Goal: Task Accomplishment & Management: Complete application form

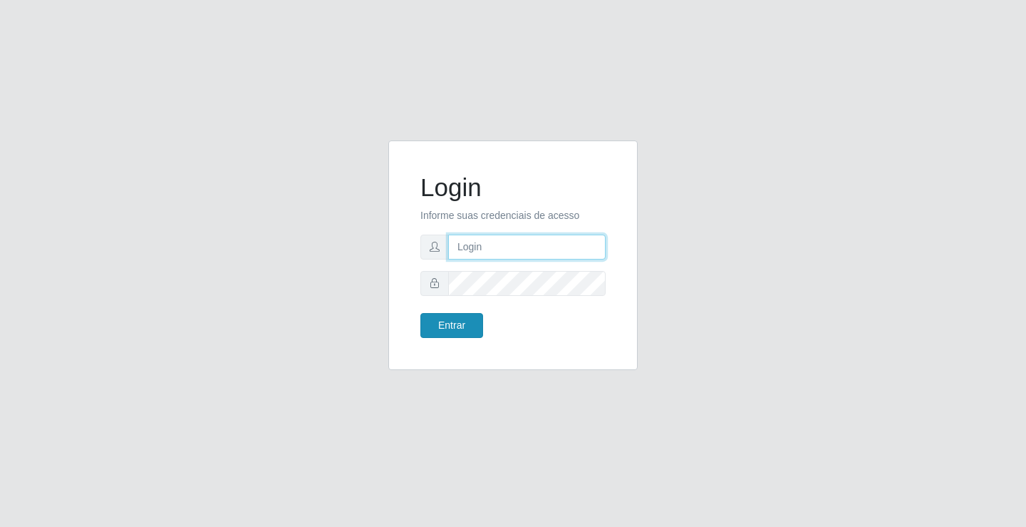
type input "[EMAIL_ADDRESS][DOMAIN_NAME]"
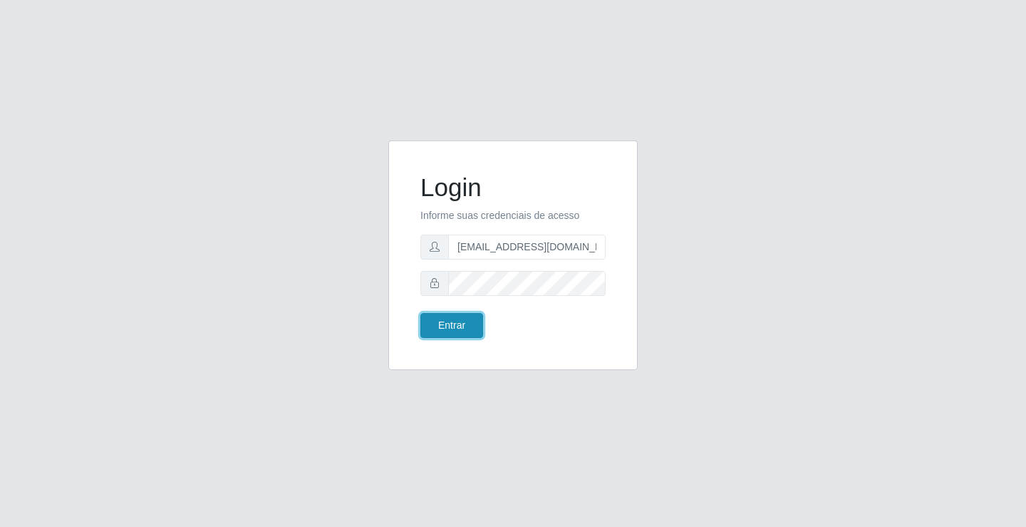
click at [465, 336] on button "Entrar" at bounding box center [451, 325] width 63 height 25
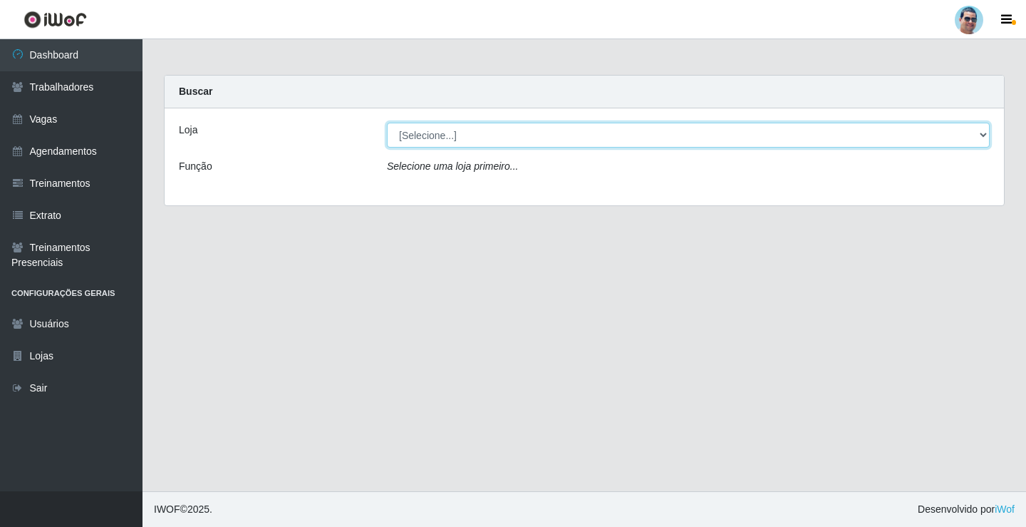
click at [426, 135] on select "[Selecione...] Mercadinho Extrabom" at bounding box center [688, 135] width 603 height 25
select select "175"
click at [387, 123] on select "[Selecione...] Mercadinho Extrabom" at bounding box center [688, 135] width 603 height 25
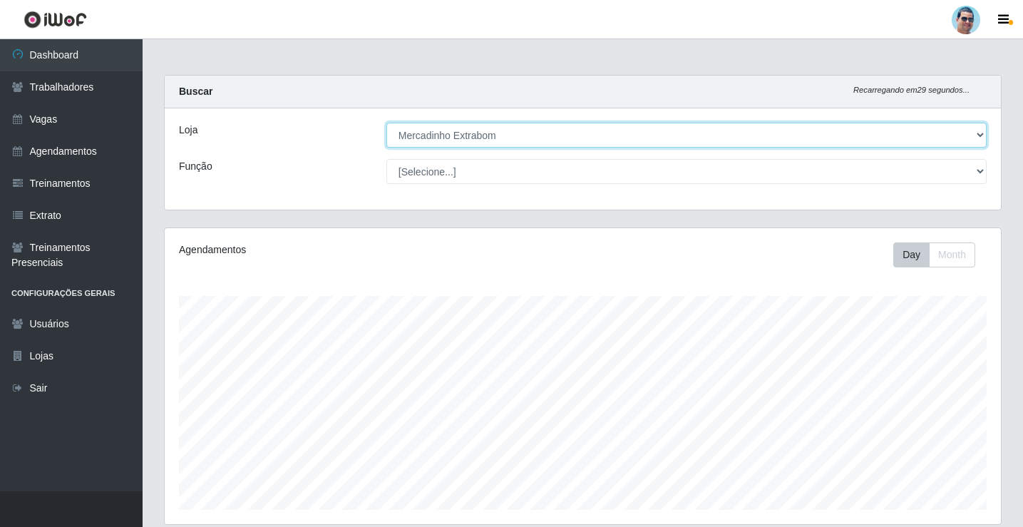
scroll to position [296, 836]
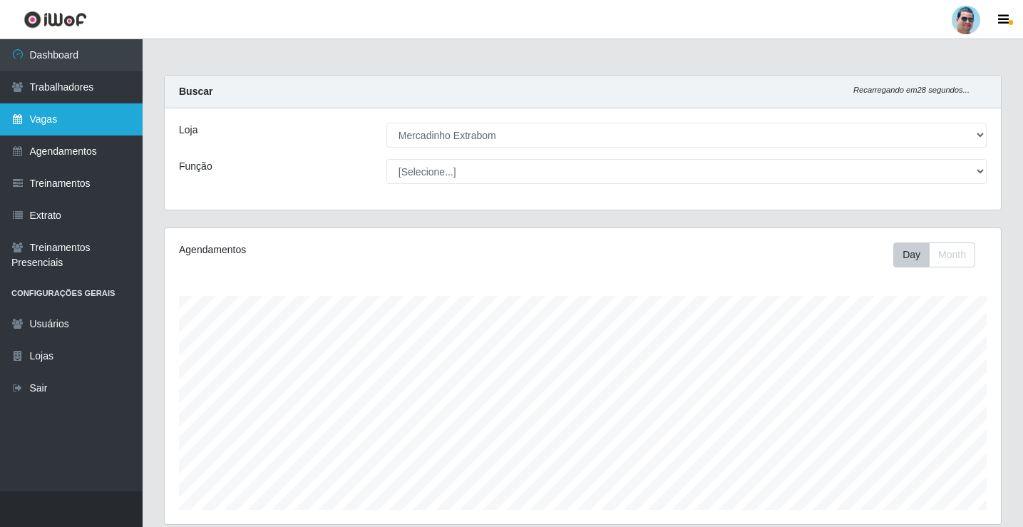
click at [72, 132] on link "Vagas" at bounding box center [71, 119] width 143 height 32
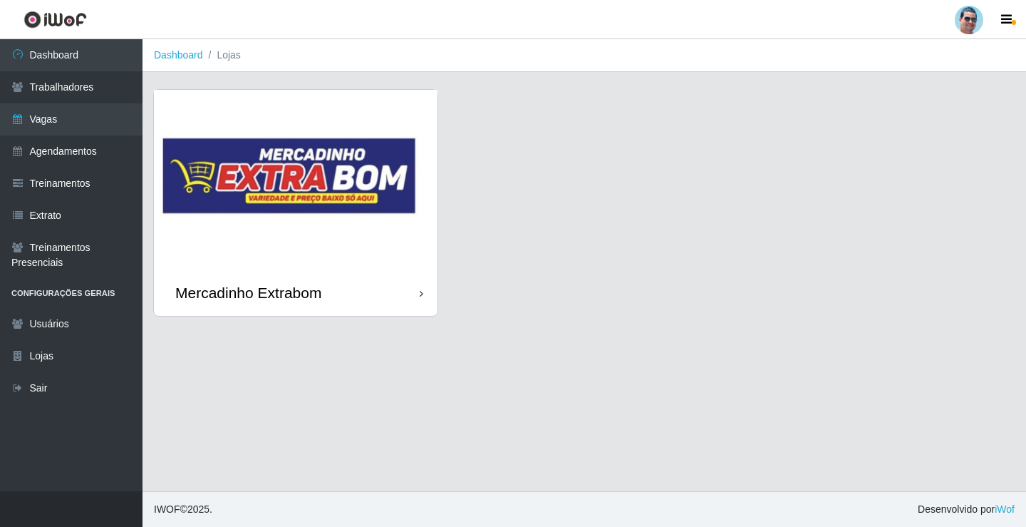
click at [388, 232] on img at bounding box center [296, 180] width 284 height 180
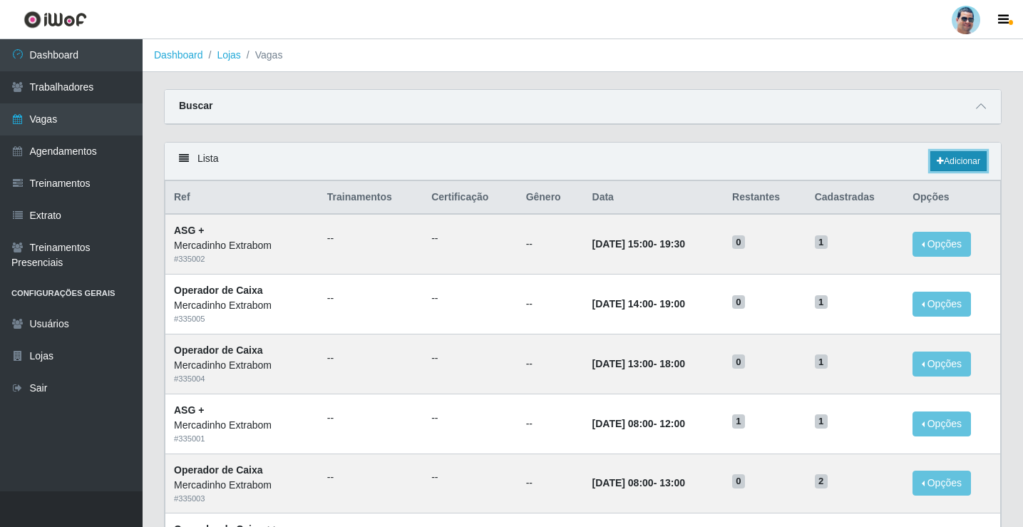
click at [972, 160] on link "Adicionar" at bounding box center [958, 161] width 56 height 20
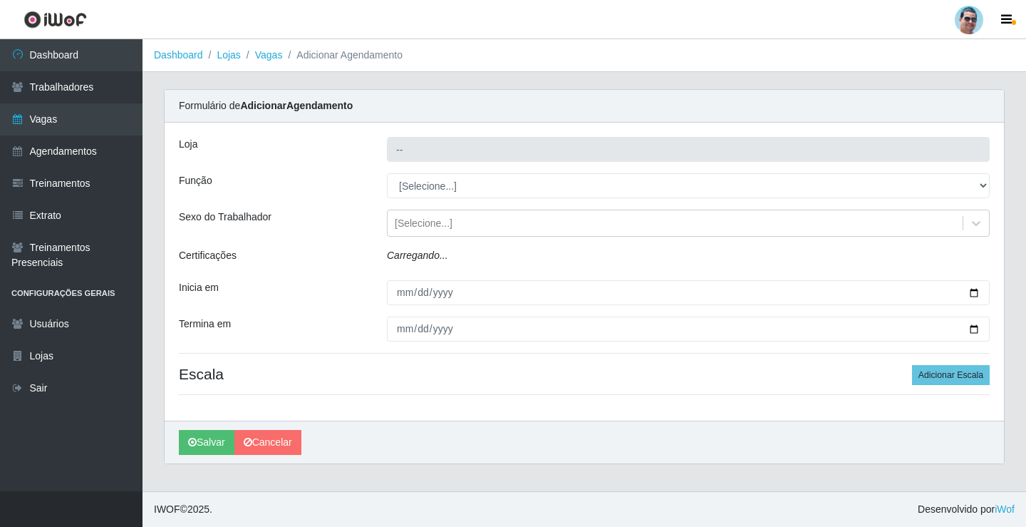
type input "Mercadinho Extrabom"
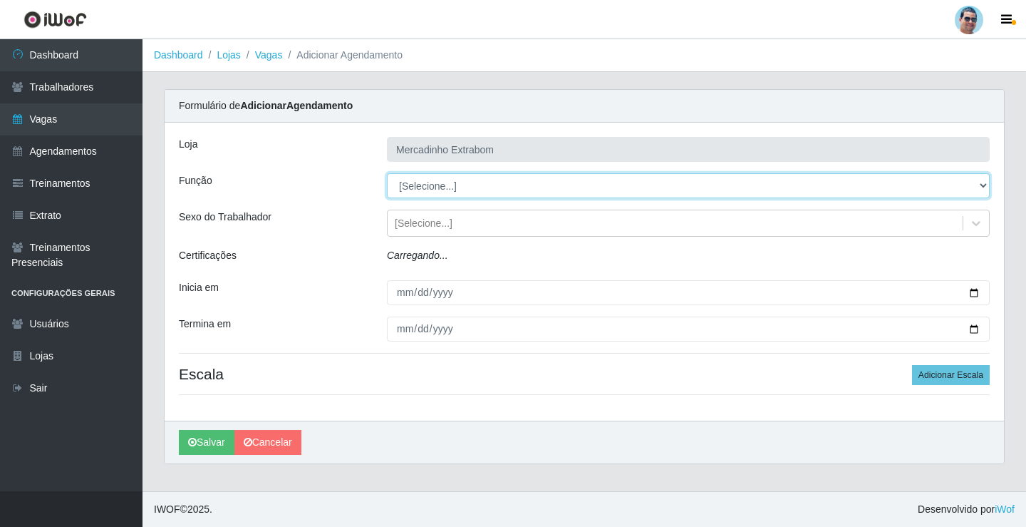
drag, startPoint x: 381, startPoint y: 200, endPoint x: 403, endPoint y: 187, distance: 25.3
click at [403, 187] on select "[Selecione...] ASG ASG + ASG ++ Balconista Balconista + Balconista ++ Carregado…" at bounding box center [688, 185] width 603 height 25
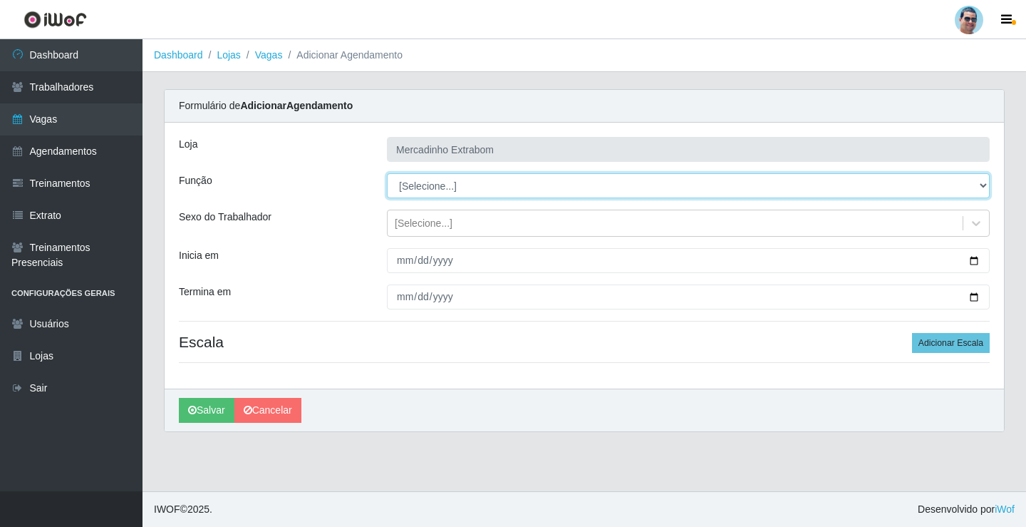
select select "22"
click at [387, 173] on select "[Selecione...] ASG ASG + ASG ++ Balconista Balconista + Balconista ++ Carregado…" at bounding box center [688, 185] width 603 height 25
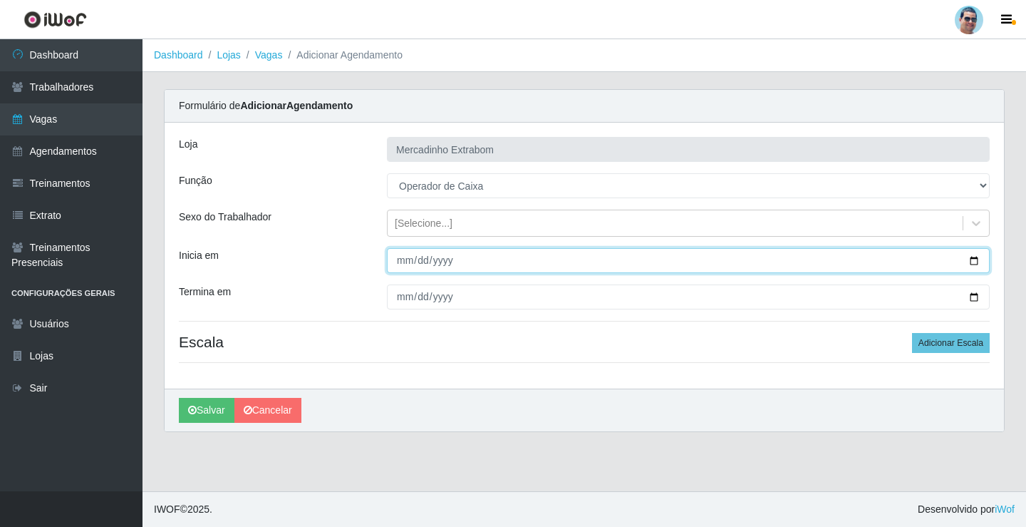
click at [406, 253] on input "Inicia em" at bounding box center [688, 260] width 603 height 25
type input "[DATE]"
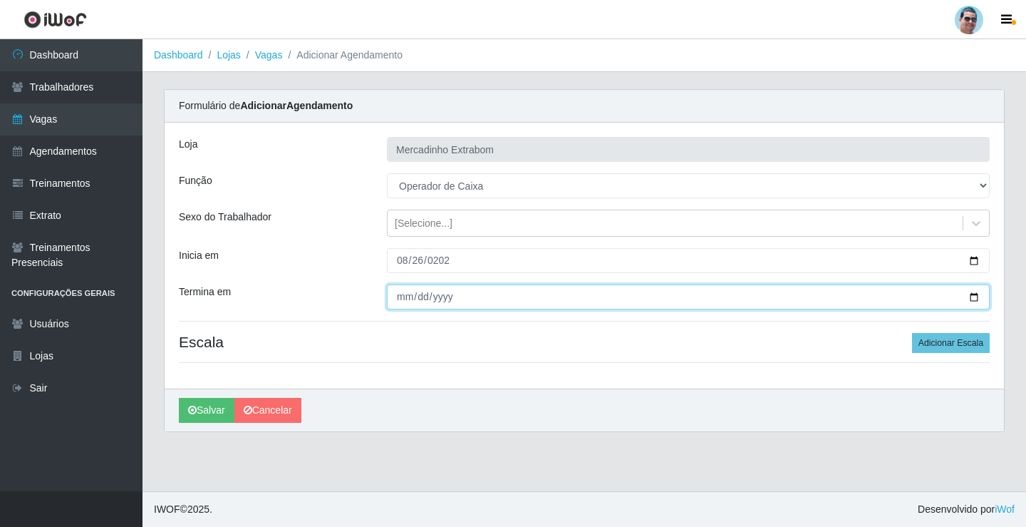
click at [393, 301] on input "Termina em" at bounding box center [688, 296] width 603 height 25
type input "[DATE]"
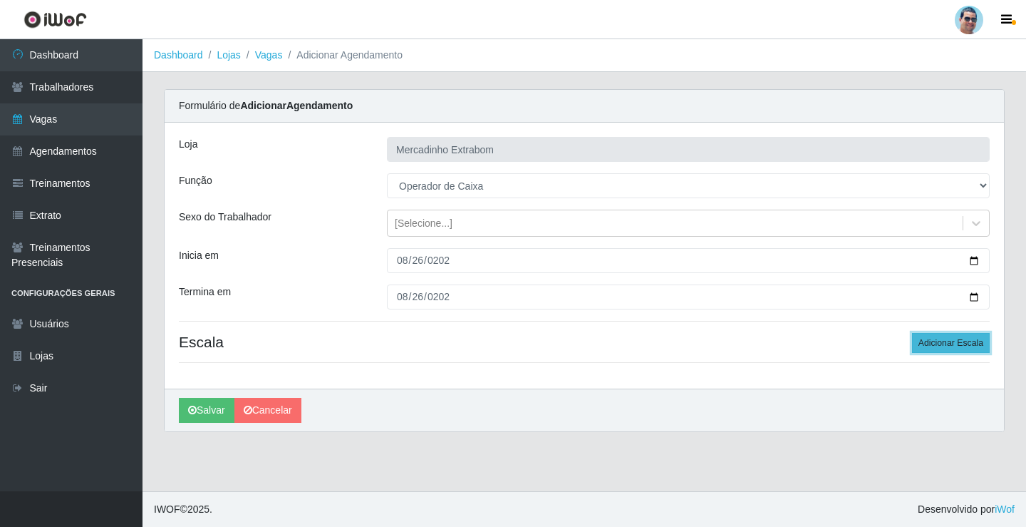
click at [936, 345] on button "Adicionar Escala" at bounding box center [951, 343] width 78 height 20
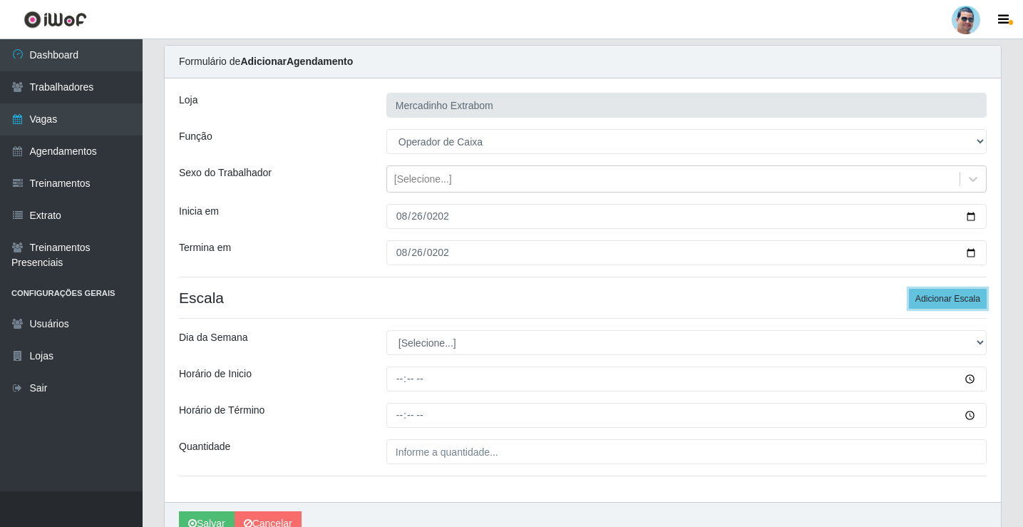
scroll to position [115, 0]
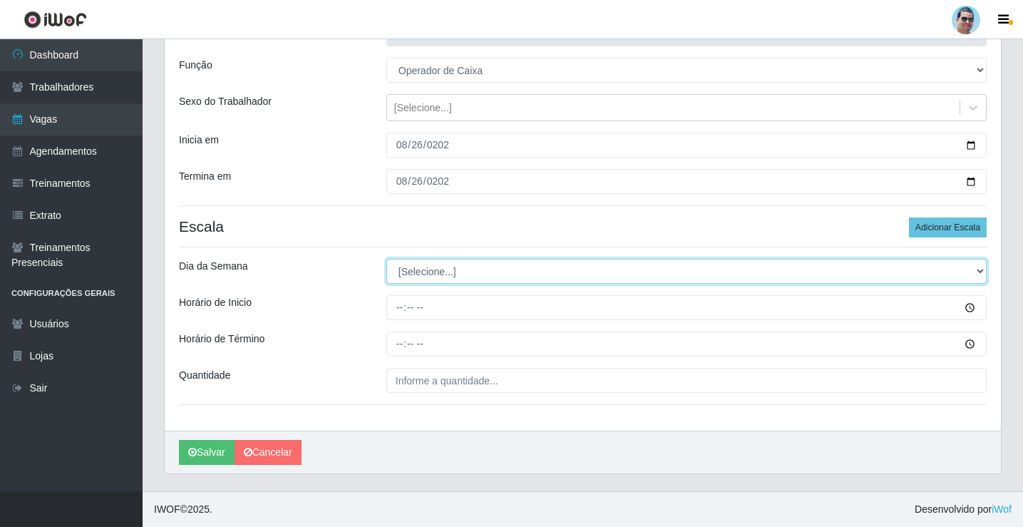
click at [409, 264] on select "[Selecione...] Segunda Terça Quarta Quinta Sexta Sábado Domingo" at bounding box center [686, 271] width 600 height 25
click at [410, 270] on select "[Selecione...] Segunda Terça Quarta Quinta Sexta Sábado Domingo" at bounding box center [686, 271] width 600 height 25
click at [417, 288] on div "[PERSON_NAME] Extrabom Função [Selecione...] ASG ASG + ASG ++ Balconista Balcon…" at bounding box center [583, 218] width 836 height 423
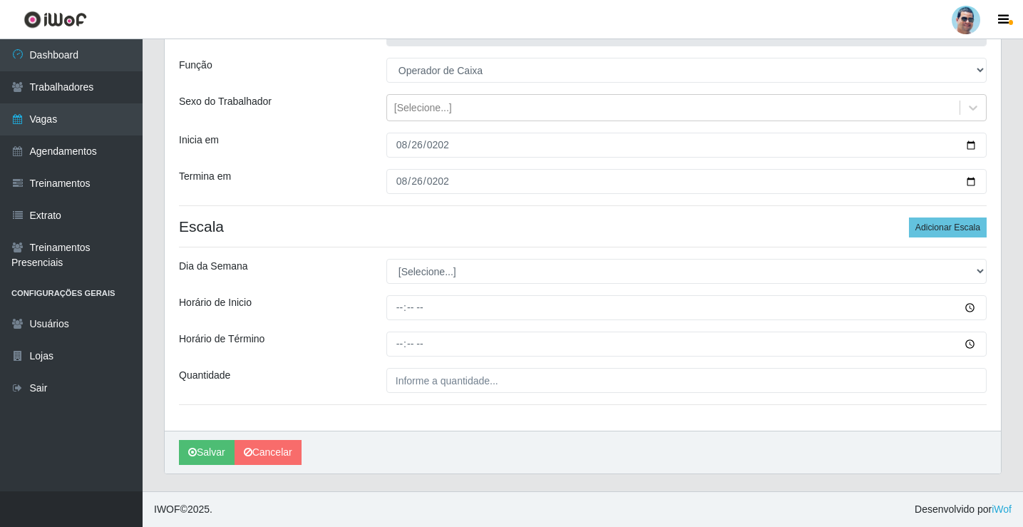
click at [417, 285] on div "[PERSON_NAME] Extrabom Função [Selecione...] ASG ASG + ASG ++ Balconista Balcon…" at bounding box center [583, 218] width 836 height 423
click at [418, 285] on div "[PERSON_NAME] Extrabom Função [Selecione...] ASG ASG + ASG ++ Balconista Balcon…" at bounding box center [583, 218] width 836 height 423
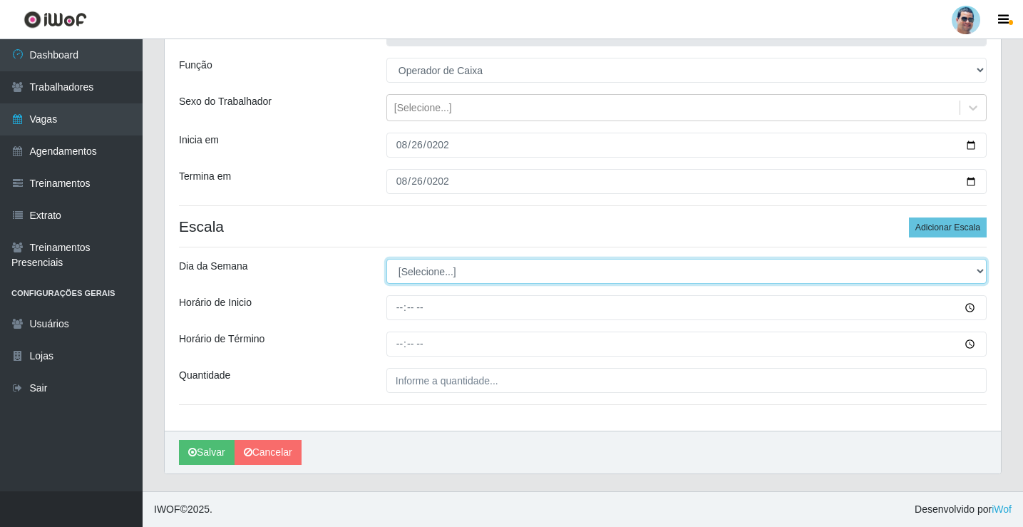
click at [418, 282] on select "[Selecione...] Segunda Terça Quarta Quinta Sexta Sábado Domingo" at bounding box center [686, 271] width 600 height 25
select select "2"
click at [386, 259] on select "[Selecione...] Segunda Terça Quarta Quinta Sexta Sábado Domingo" at bounding box center [686, 271] width 600 height 25
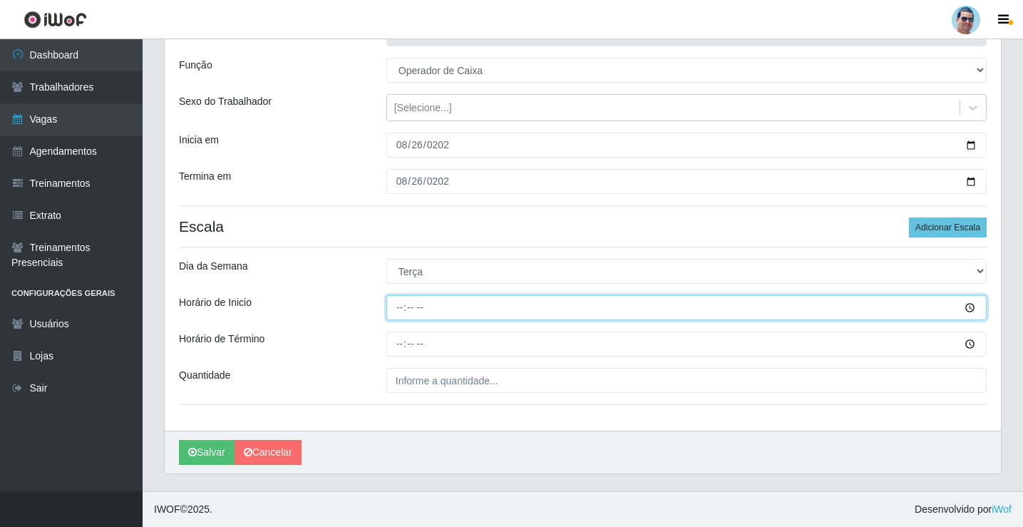
click at [391, 311] on input "Horário de Inicio" at bounding box center [686, 307] width 600 height 25
type input "09:00"
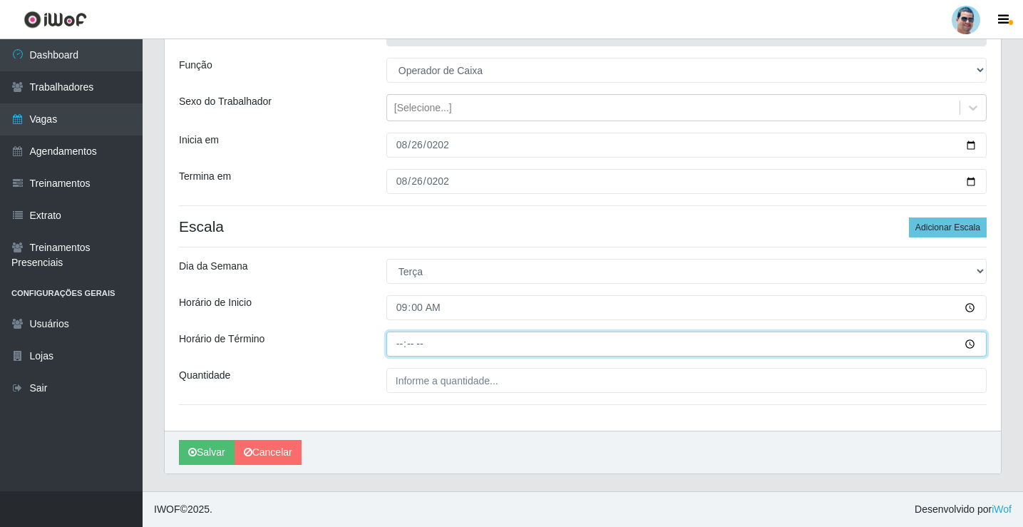
click at [396, 346] on input "Horário de Término" at bounding box center [686, 343] width 600 height 25
type input "13:00"
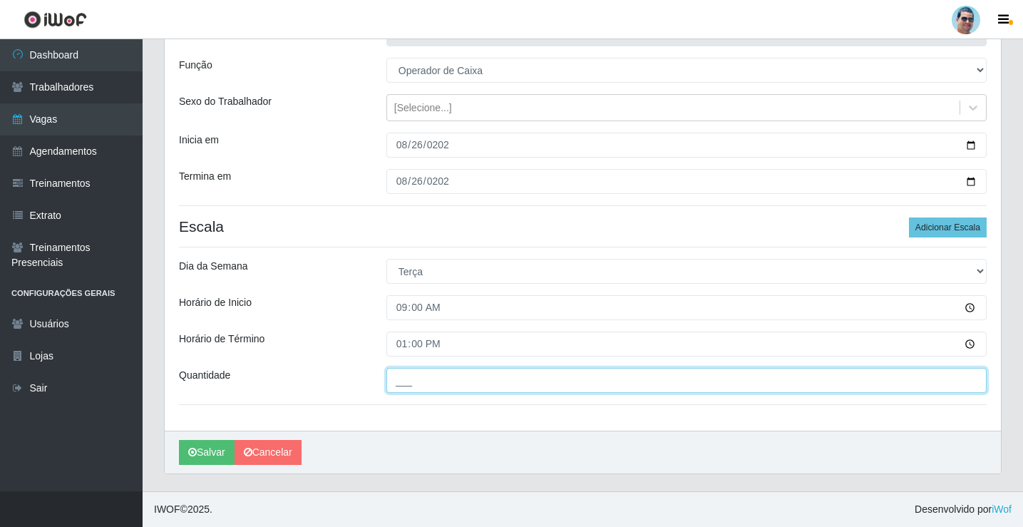
click at [403, 388] on input "___" at bounding box center [686, 380] width 600 height 25
type input "01_"
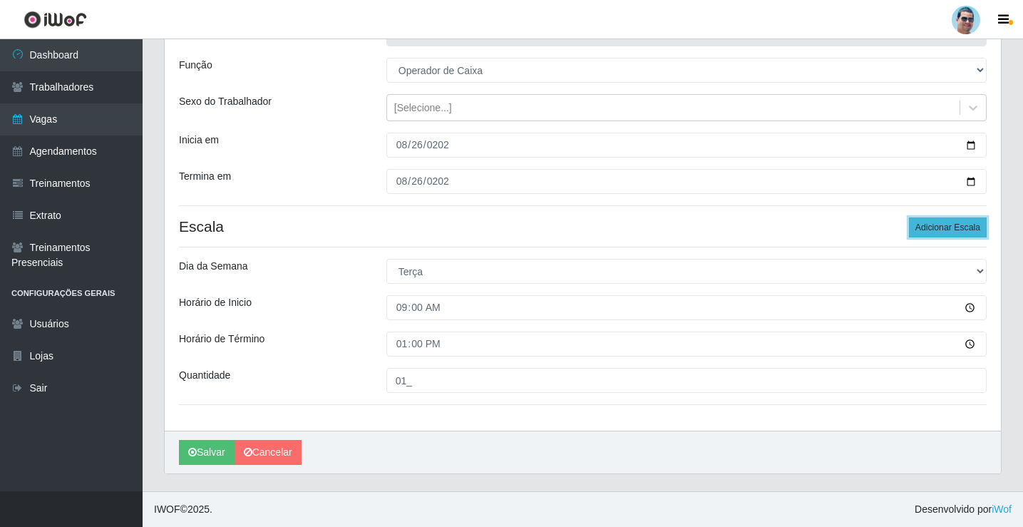
click at [944, 224] on button "Adicionar Escala" at bounding box center [948, 227] width 78 height 20
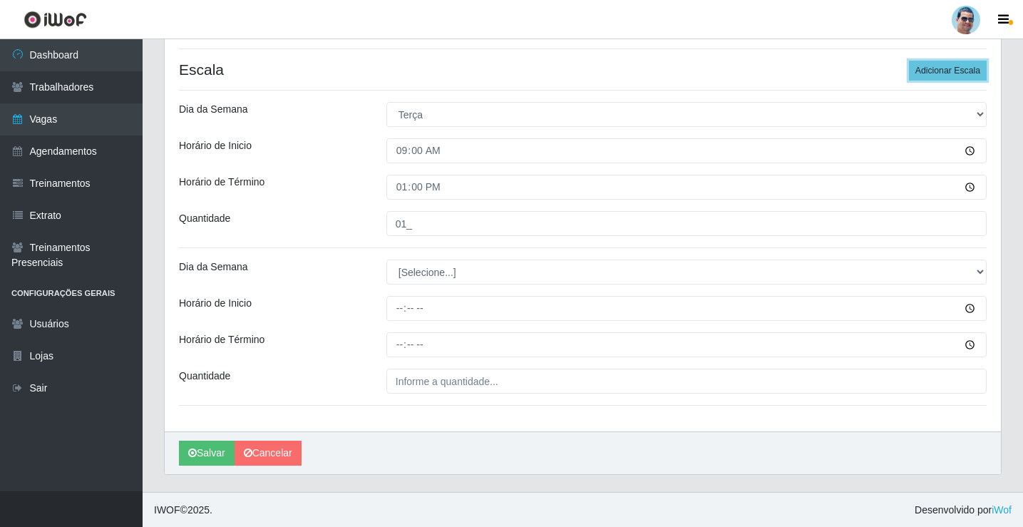
scroll to position [273, 0]
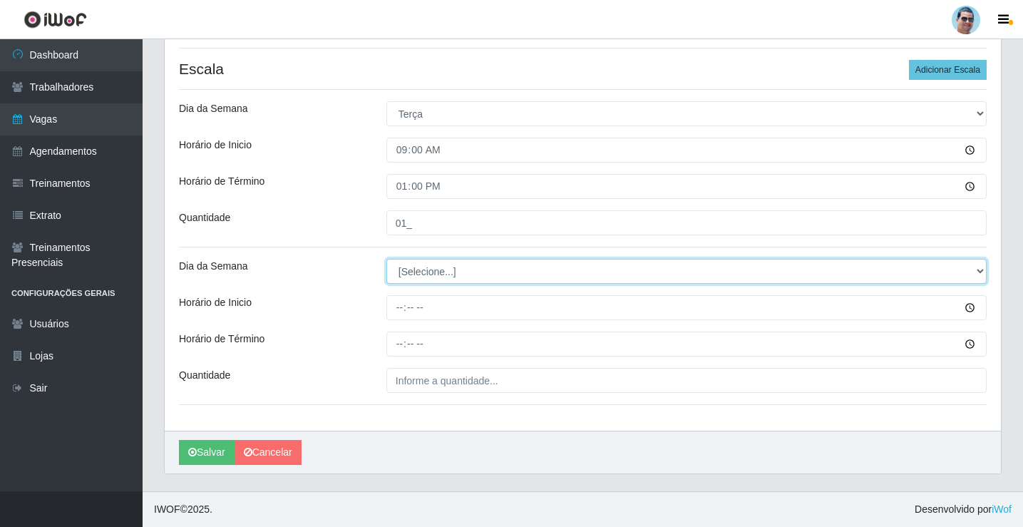
click at [436, 276] on select "[Selecione...] Segunda Terça Quarta Quinta Sexta Sábado Domingo" at bounding box center [686, 271] width 600 height 25
select select "2"
click at [386, 259] on select "[Selecione...] Segunda Terça Quarta Quinta Sexta Sábado Domingo" at bounding box center [686, 271] width 600 height 25
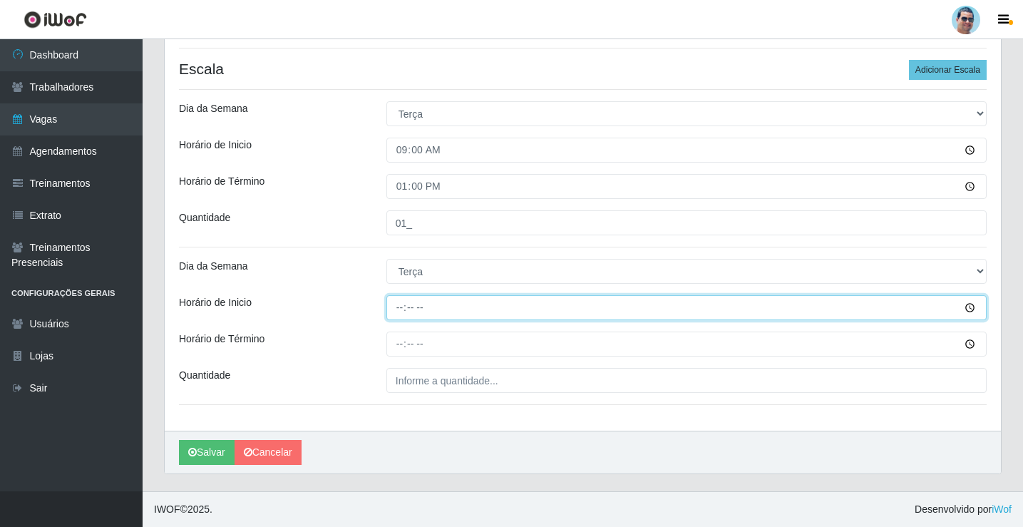
click at [399, 306] on input "Horário de Inicio" at bounding box center [686, 307] width 600 height 25
type input "14:00"
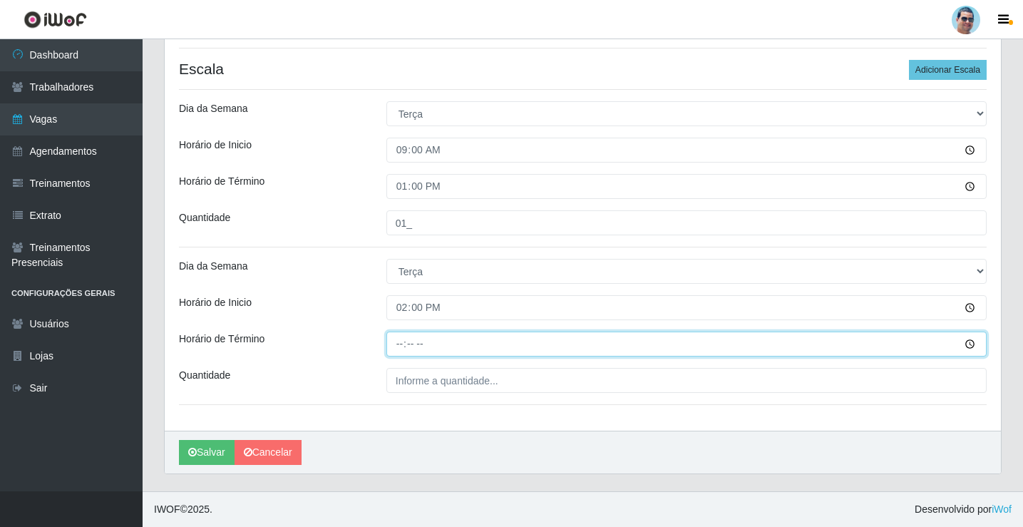
click at [396, 349] on input "Horário de Término" at bounding box center [686, 343] width 600 height 25
type input "18:00"
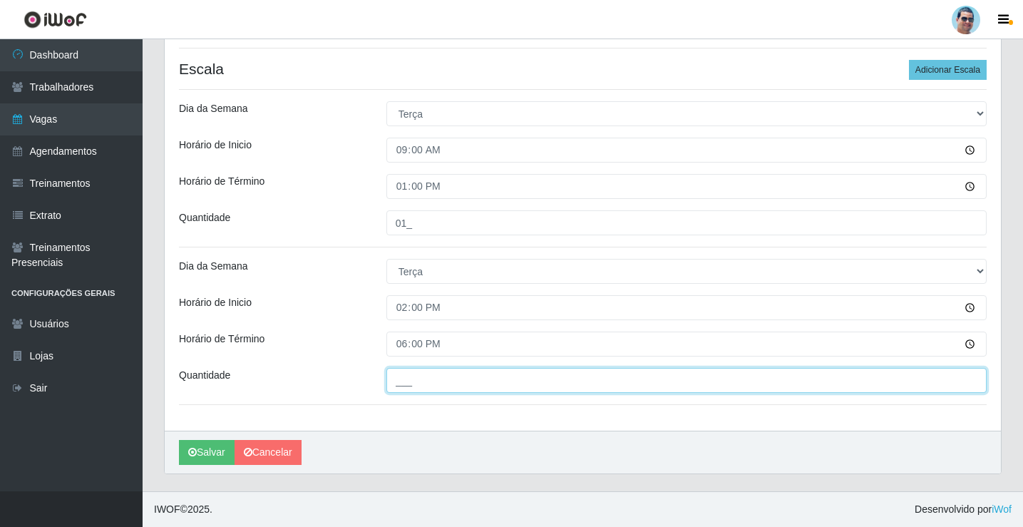
click at [427, 371] on input "___" at bounding box center [686, 380] width 600 height 25
type input "02_"
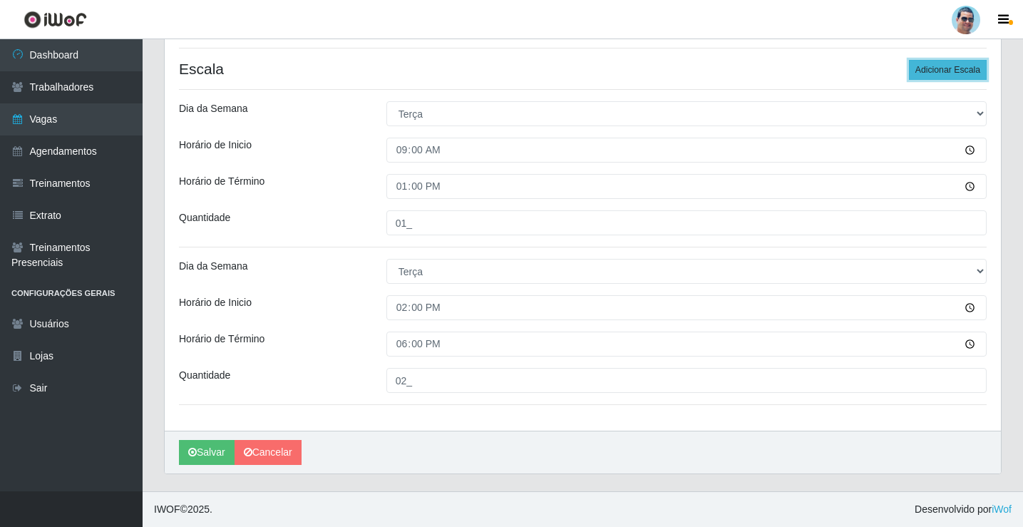
click at [956, 73] on button "Adicionar Escala" at bounding box center [948, 70] width 78 height 20
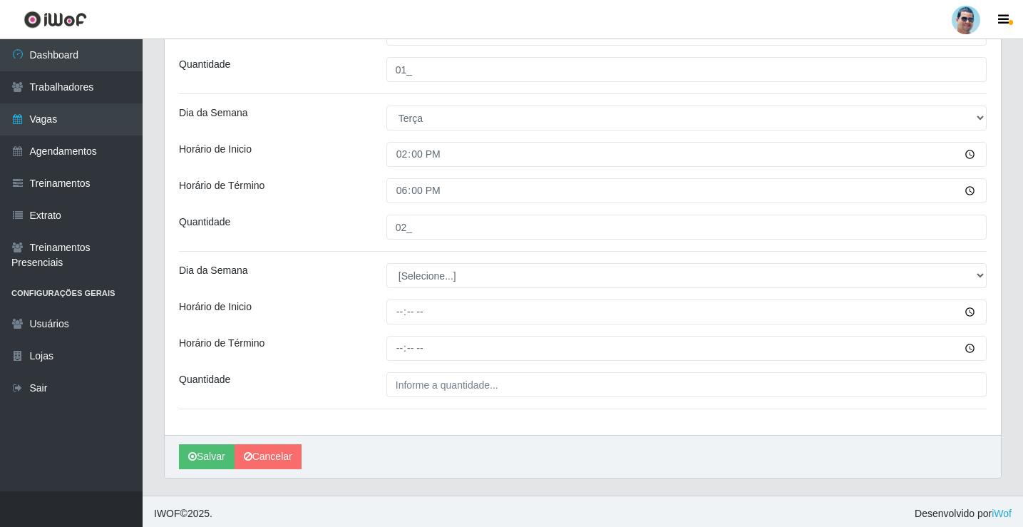
scroll to position [430, 0]
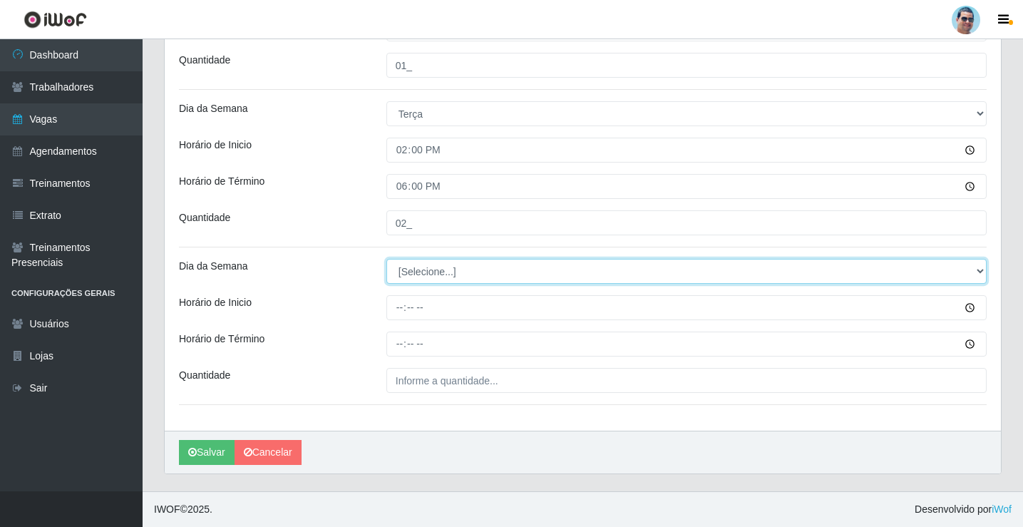
click at [398, 266] on select "[Selecione...] Segunda Terça Quarta Quinta Sexta Sábado Domingo" at bounding box center [686, 271] width 600 height 25
select select "3"
click at [386, 259] on select "[Selecione...] Segunda Terça Quarta Quinta Sexta Sábado Domingo" at bounding box center [686, 271] width 600 height 25
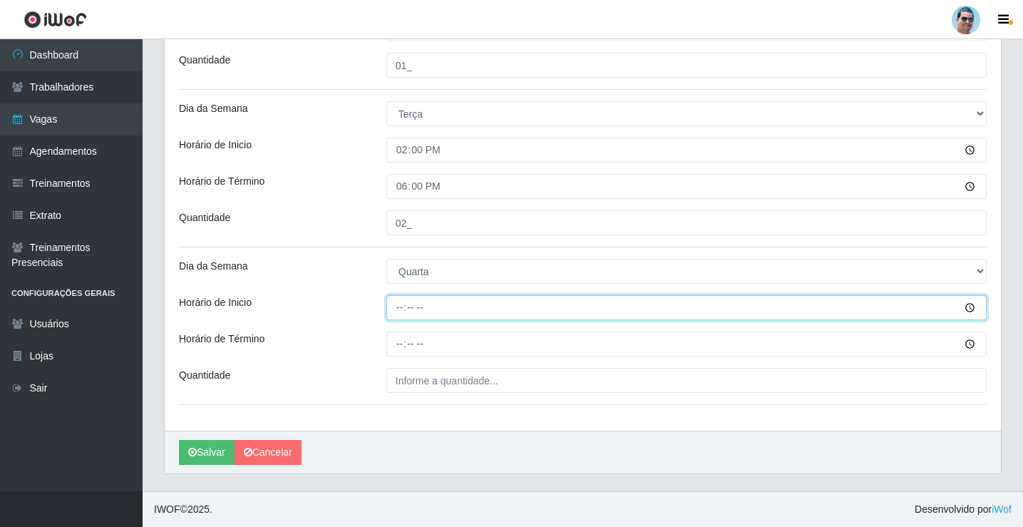
click at [399, 304] on input "Horário de Inicio" at bounding box center [686, 307] width 600 height 25
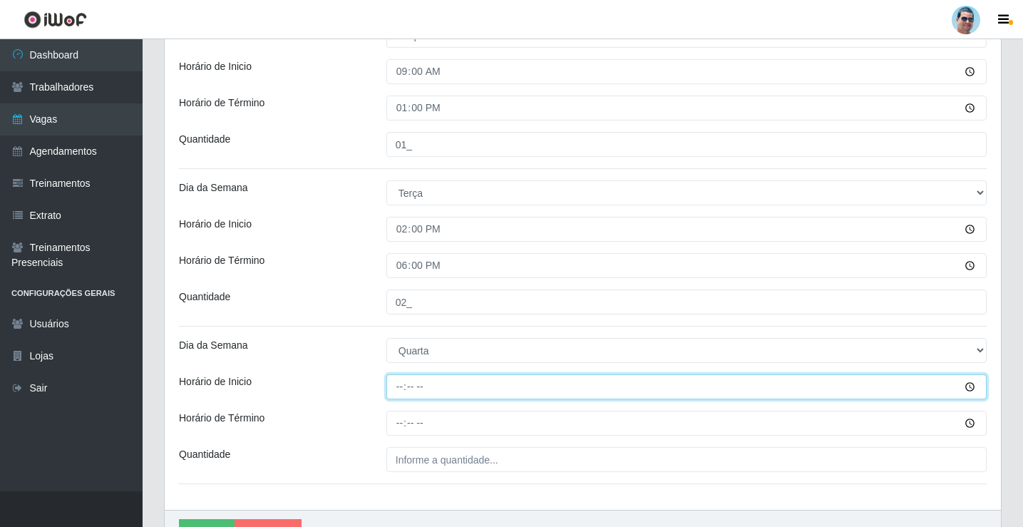
scroll to position [145, 0]
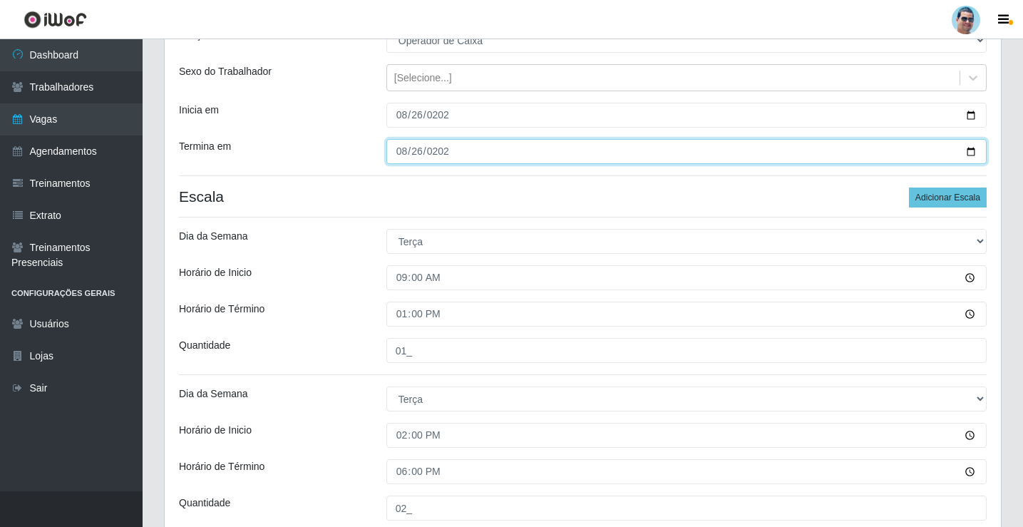
click at [403, 148] on input "[DATE]" at bounding box center [686, 151] width 600 height 25
click at [401, 160] on input "[DATE]" at bounding box center [686, 151] width 600 height 25
type input "[DATE]"
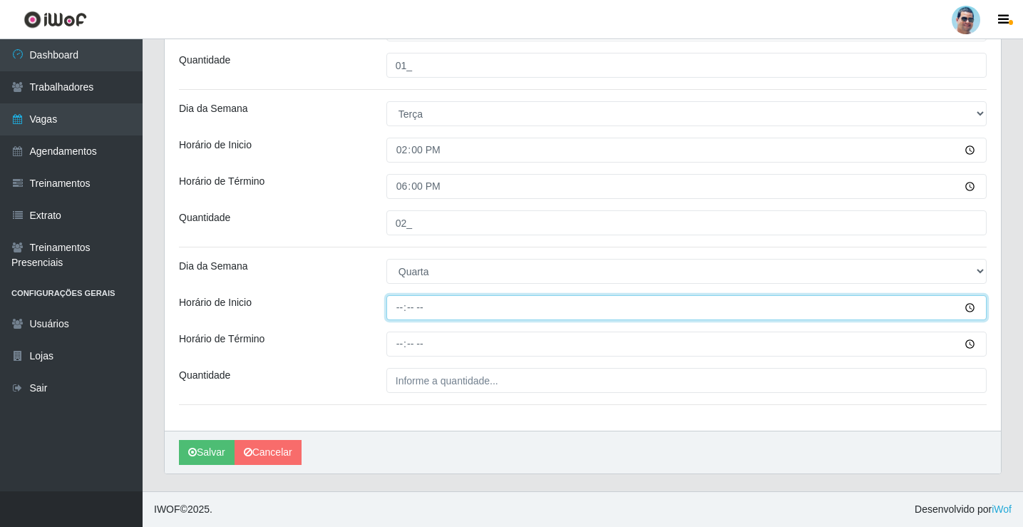
click at [400, 306] on input "Horário de Inicio" at bounding box center [686, 307] width 600 height 25
type input "07:00"
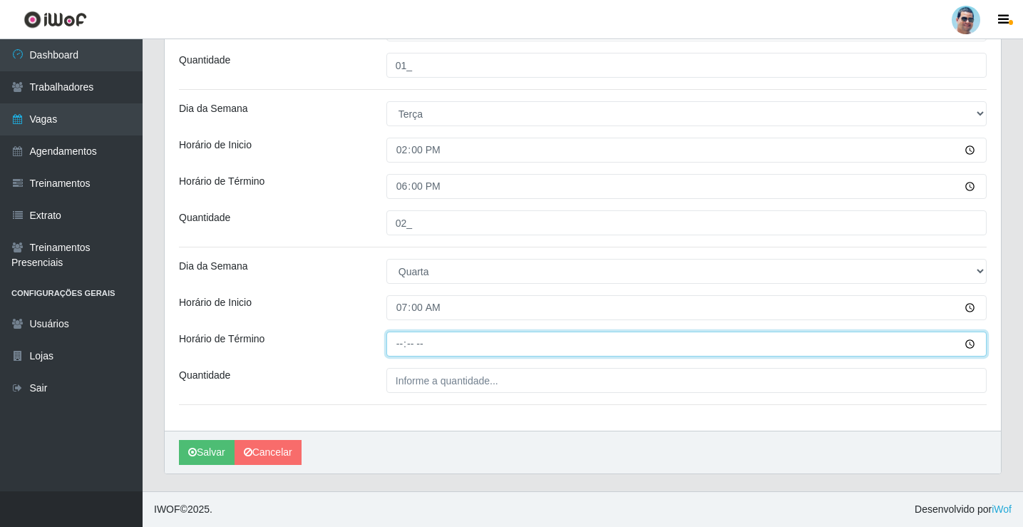
click at [401, 343] on input "Horário de Término" at bounding box center [686, 343] width 600 height 25
type input "13:00"
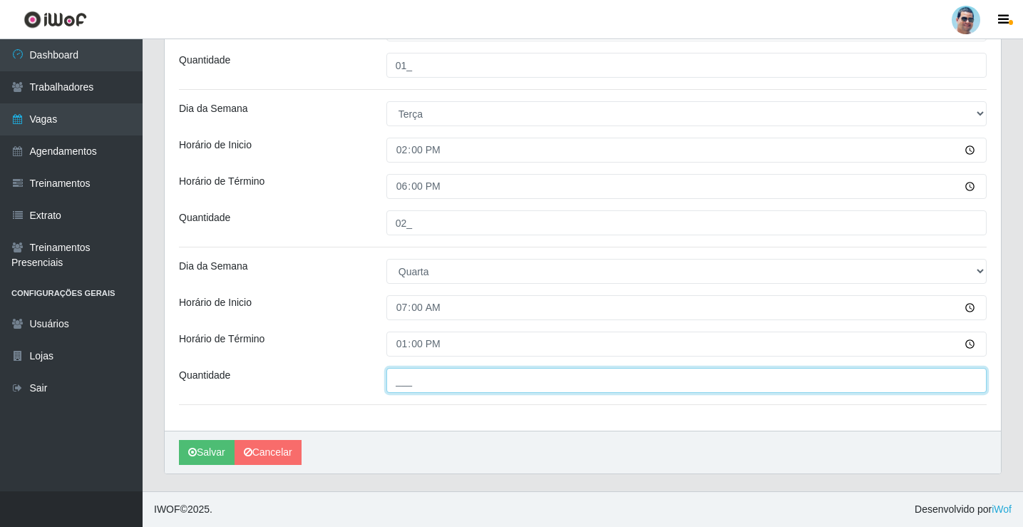
click at [453, 390] on input "___" at bounding box center [686, 380] width 600 height 25
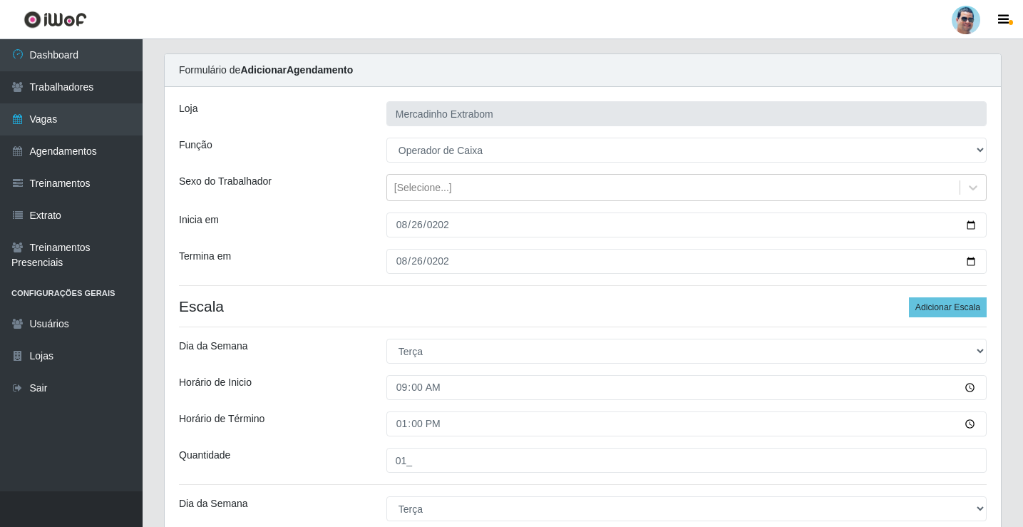
scroll to position [0, 0]
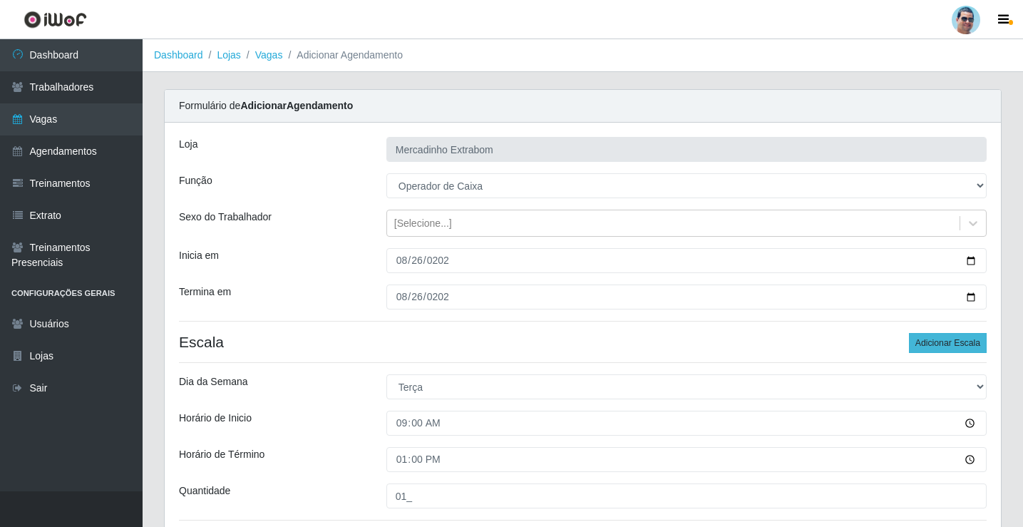
type input "02_"
click at [935, 346] on button "Adicionar Escala" at bounding box center [948, 343] width 78 height 20
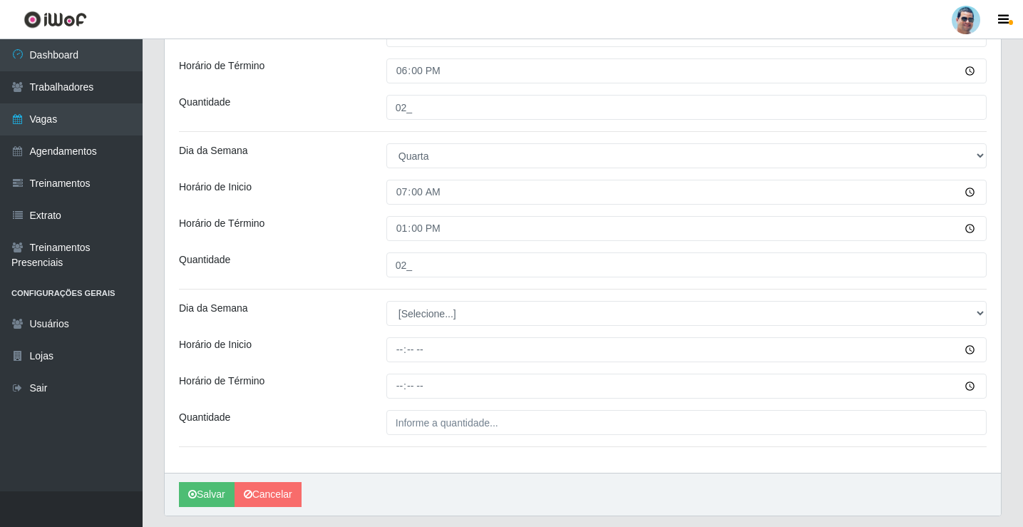
scroll to position [588, 0]
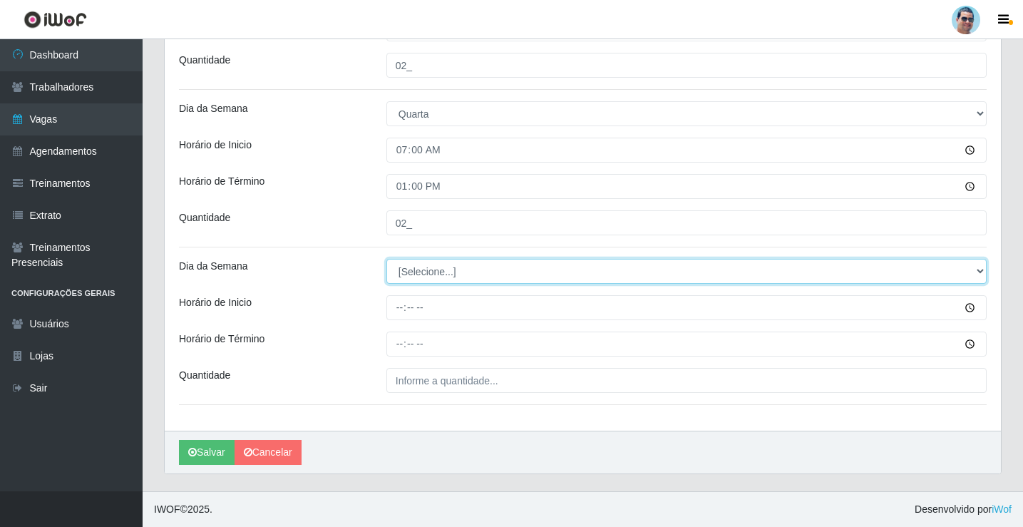
click at [437, 275] on select "[Selecione...] Segunda Terça Quarta Quinta Sexta Sábado Domingo" at bounding box center [686, 271] width 600 height 25
select select "3"
click at [386, 259] on select "[Selecione...] Segunda Terça Quarta Quinta Sexta Sábado Domingo" at bounding box center [686, 271] width 600 height 25
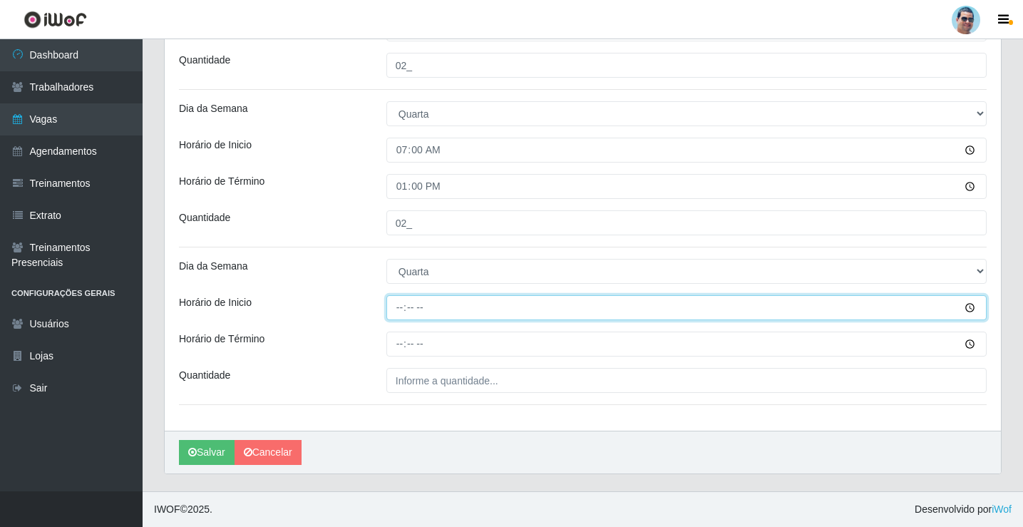
click at [400, 314] on input "Horário de Inicio" at bounding box center [686, 307] width 600 height 25
type input "13:00"
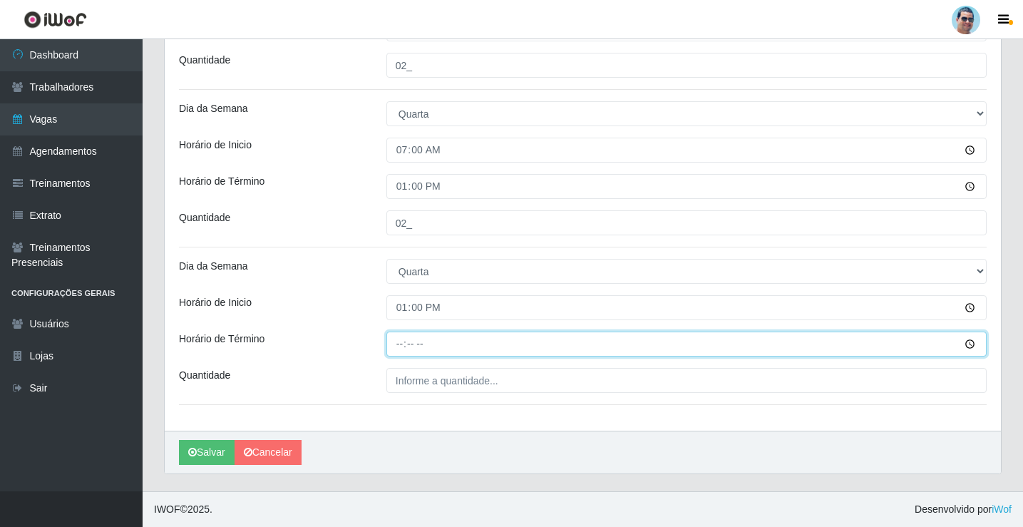
click at [396, 344] on input "Horário de Término" at bounding box center [686, 343] width 600 height 25
type input "18:00"
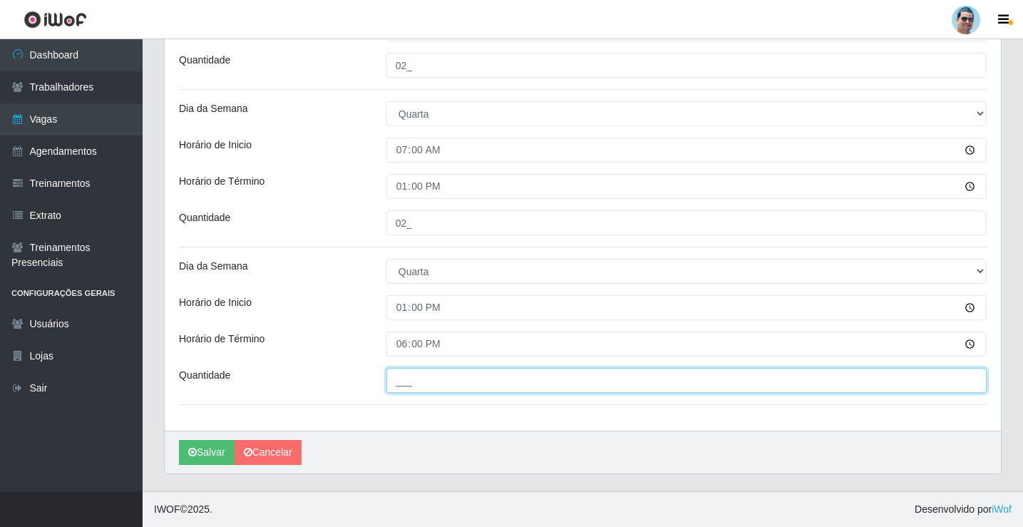
click at [410, 368] on input "___" at bounding box center [686, 380] width 600 height 25
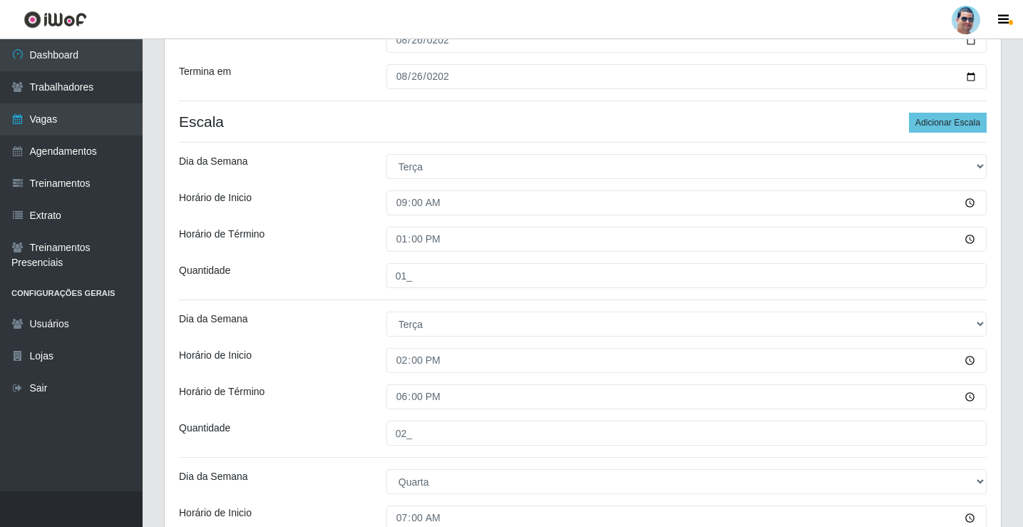
scroll to position [18, 0]
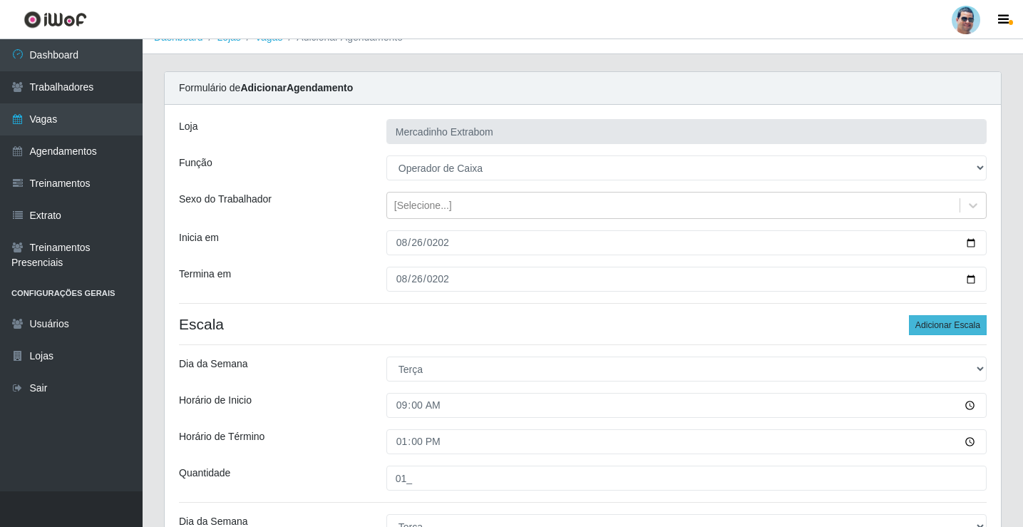
type input "01_"
click at [964, 329] on button "Adicionar Escala" at bounding box center [948, 325] width 78 height 20
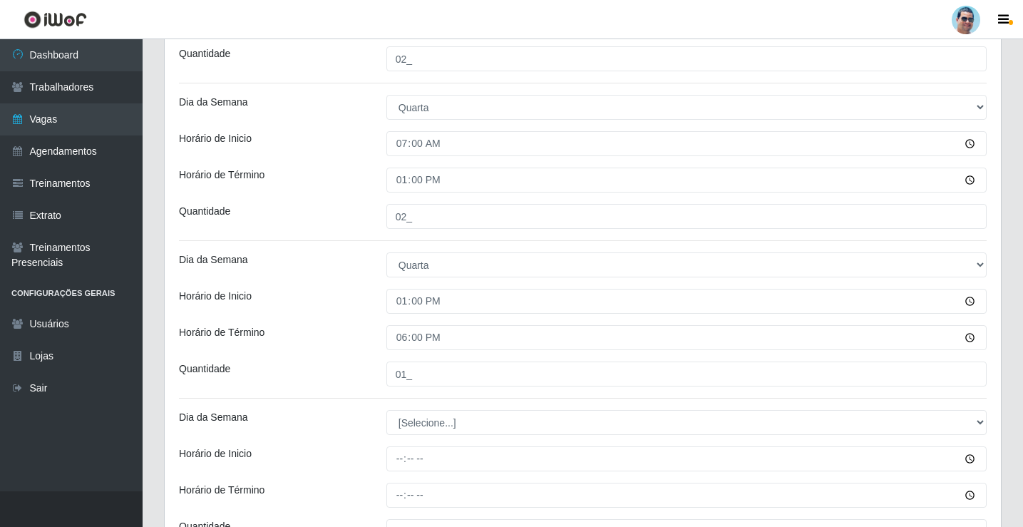
scroll to position [745, 0]
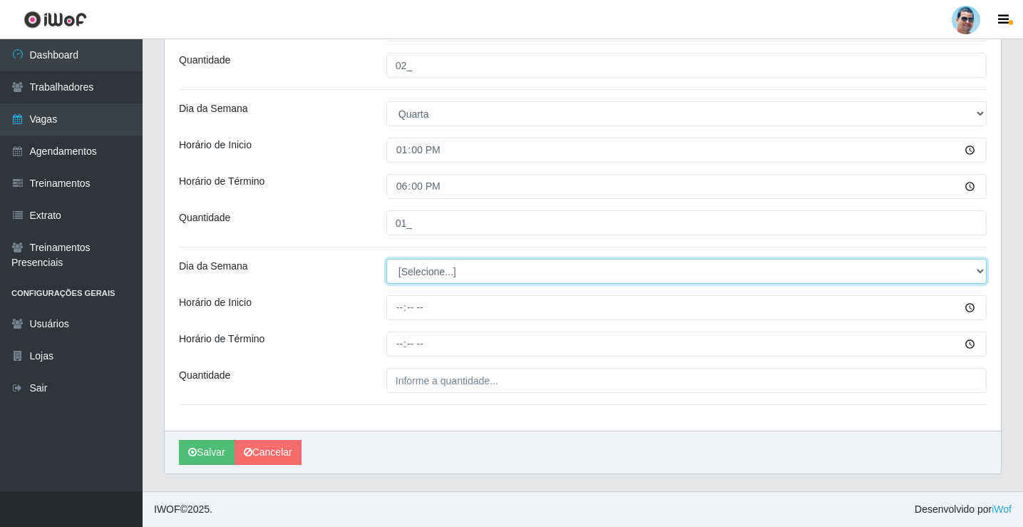
click at [411, 263] on select "[Selecione...] Segunda Terça Quarta Quinta Sexta Sábado Domingo" at bounding box center [686, 271] width 600 height 25
select select "3"
click at [386, 259] on select "[Selecione...] Segunda Terça Quarta Quinta Sexta Sábado Domingo" at bounding box center [686, 271] width 600 height 25
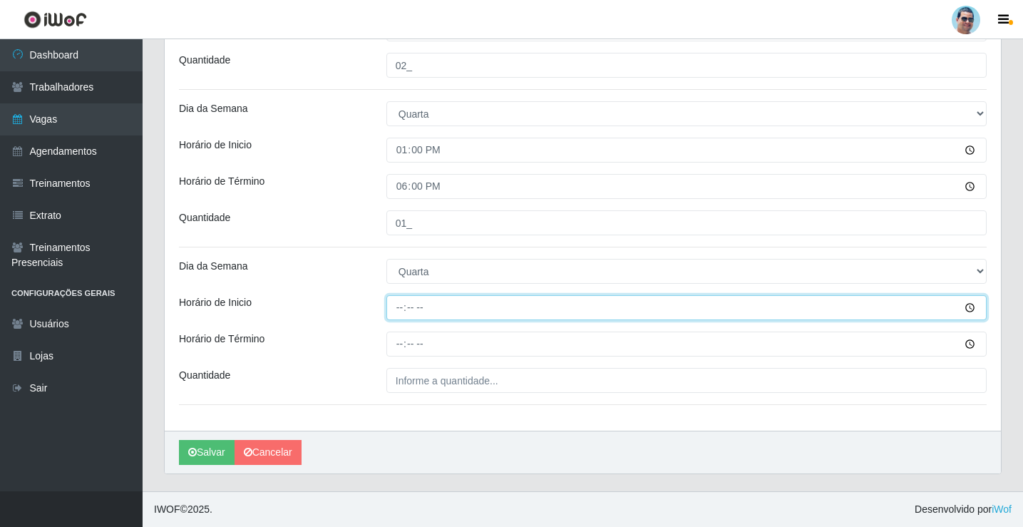
click at [396, 307] on input "Horário de Inicio" at bounding box center [686, 307] width 600 height 25
type input "14:00"
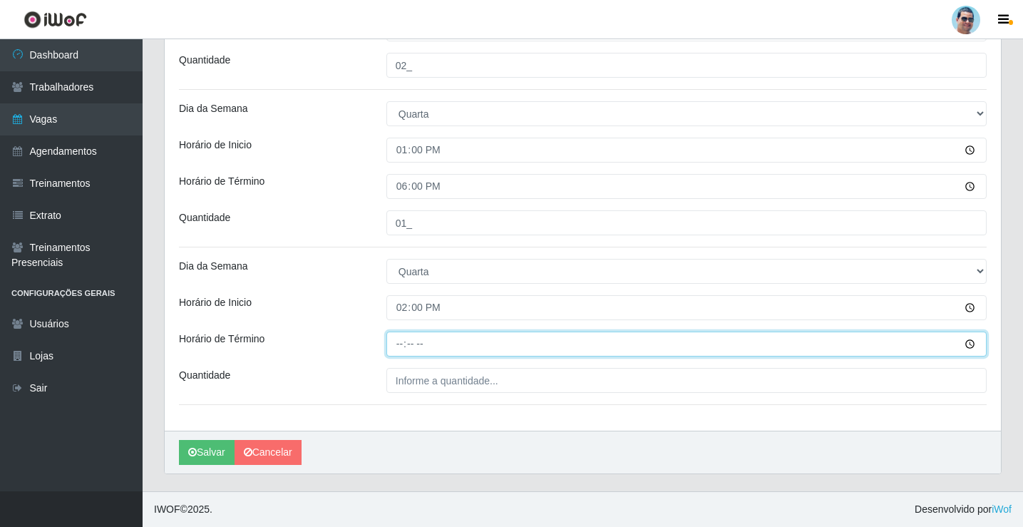
click at [391, 346] on input "Horário de Término" at bounding box center [686, 343] width 600 height 25
click at [401, 354] on input "Horário de Término" at bounding box center [686, 343] width 600 height 25
click at [401, 353] on input "Horário de Término" at bounding box center [686, 343] width 600 height 25
click at [401, 348] on input "Horário de Término" at bounding box center [686, 343] width 600 height 25
type input "19:00"
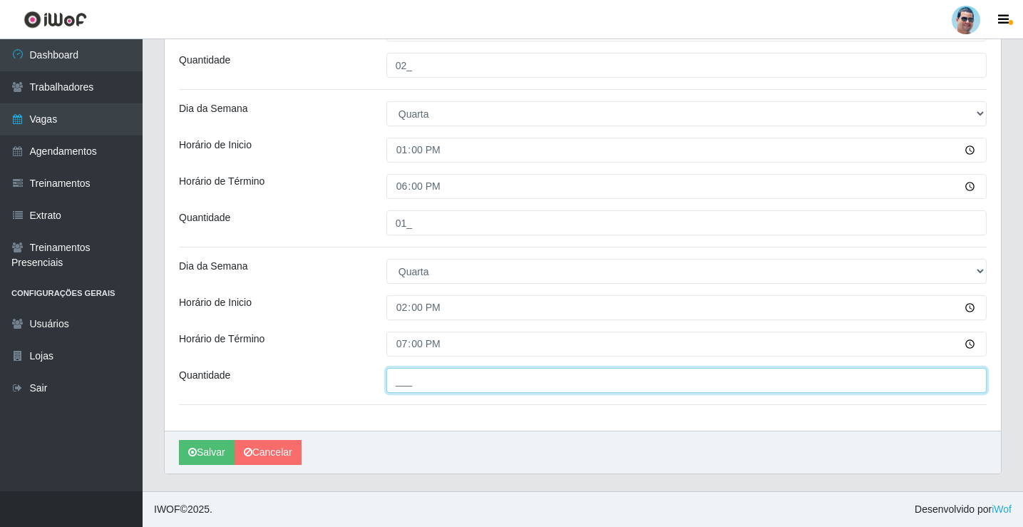
click at [422, 391] on input "___" at bounding box center [686, 380] width 600 height 25
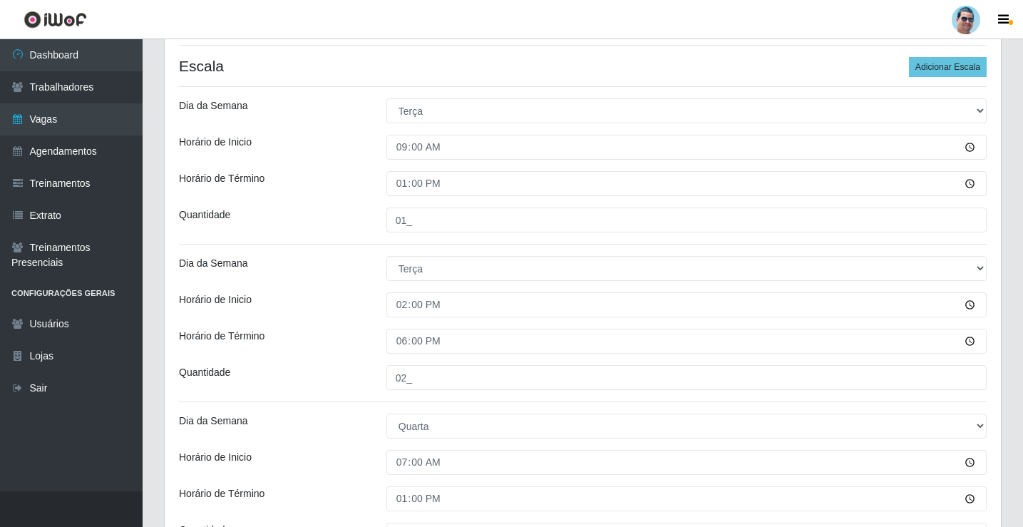
scroll to position [175, 0]
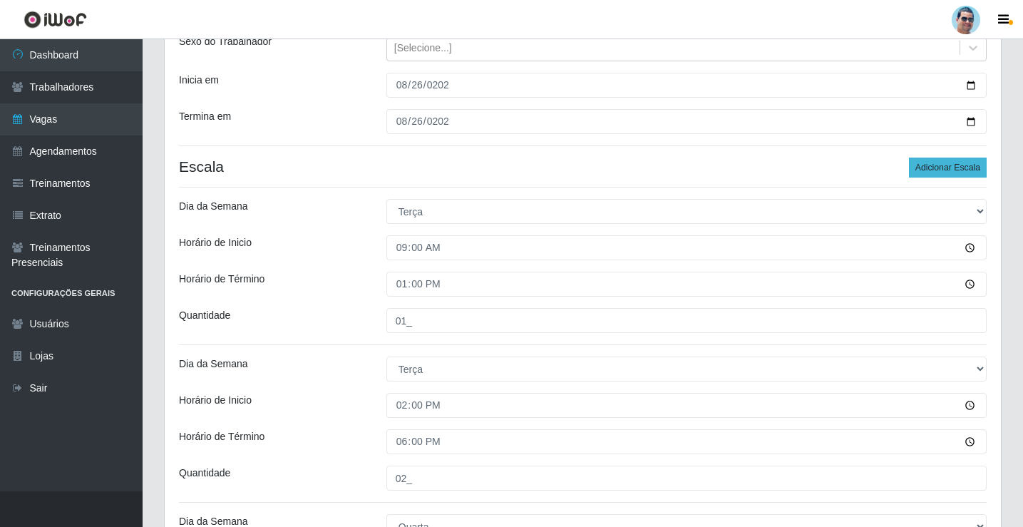
type input "02_"
click at [930, 173] on button "Adicionar Escala" at bounding box center [948, 167] width 78 height 20
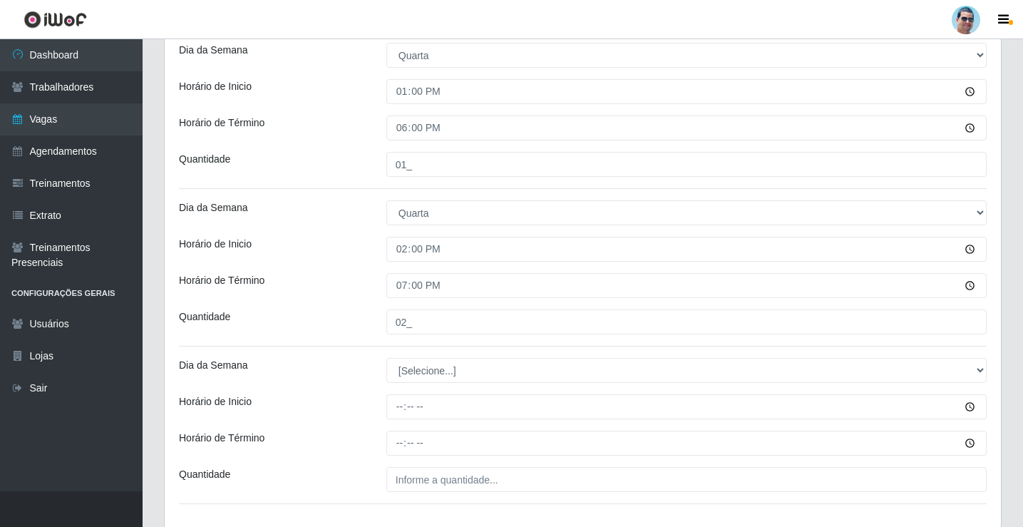
scroll to position [903, 0]
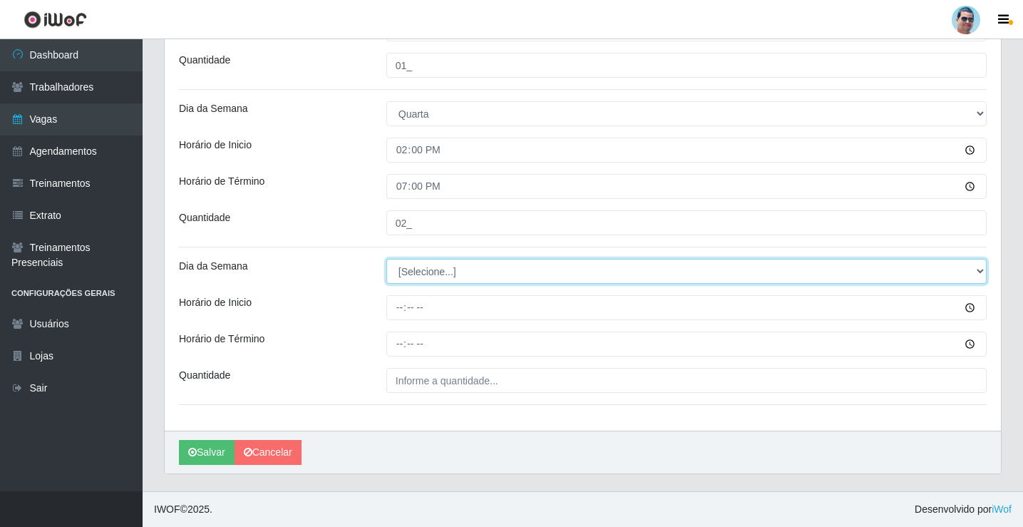
click at [396, 276] on select "[Selecione...] Segunda Terça Quarta Quinta Sexta Sábado Domingo" at bounding box center [686, 271] width 600 height 25
select select "4"
click at [386, 259] on select "[Selecione...] Segunda Terça Quarta Quinta Sexta Sábado Domingo" at bounding box center [686, 271] width 600 height 25
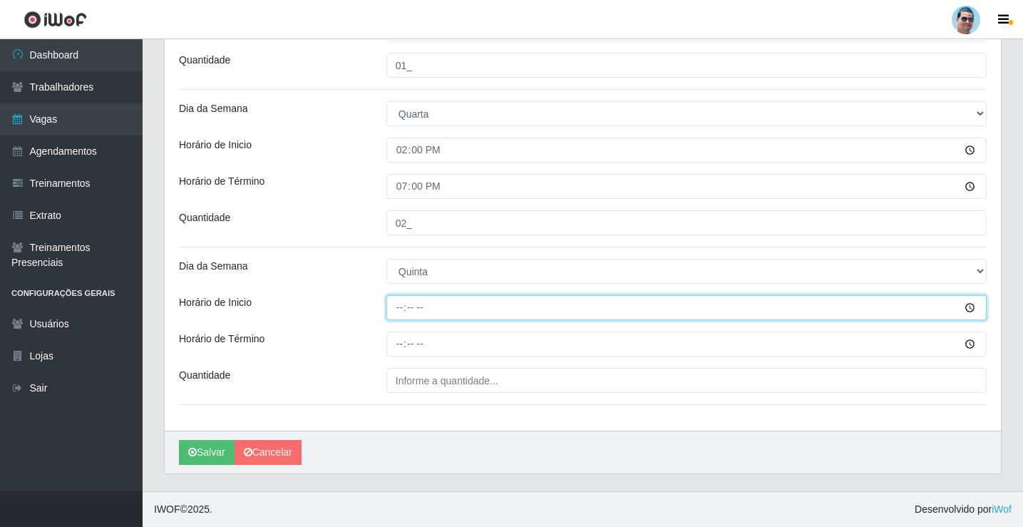
click at [402, 310] on input "Horário de Inicio" at bounding box center [686, 307] width 600 height 25
type input "09:00"
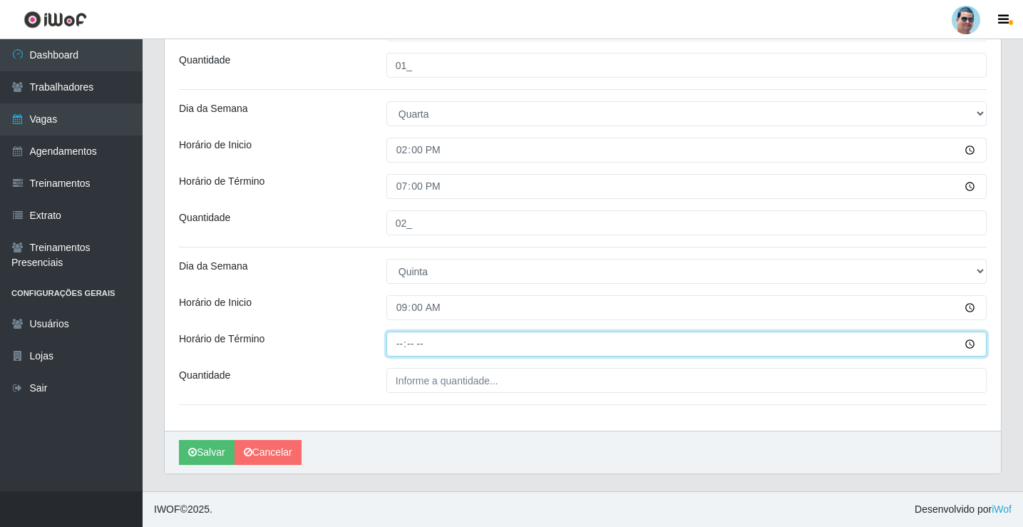
click at [396, 346] on input "Horário de Término" at bounding box center [686, 343] width 600 height 25
type input "13:00"
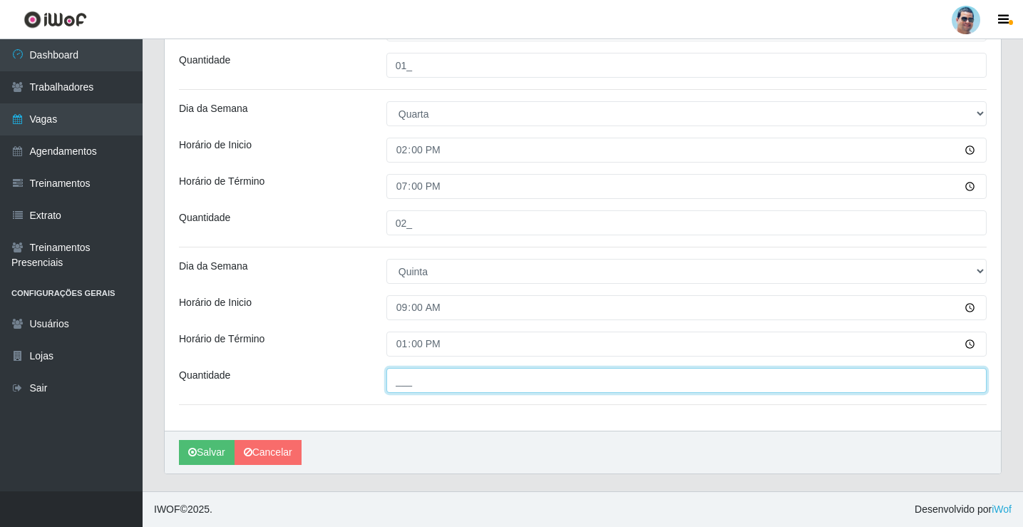
click at [410, 379] on input "___" at bounding box center [686, 380] width 600 height 25
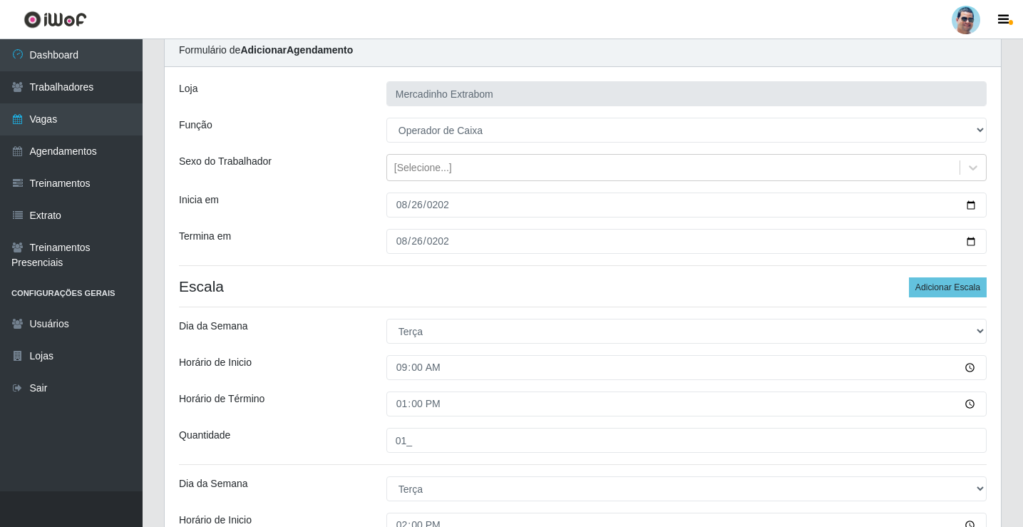
scroll to position [48, 0]
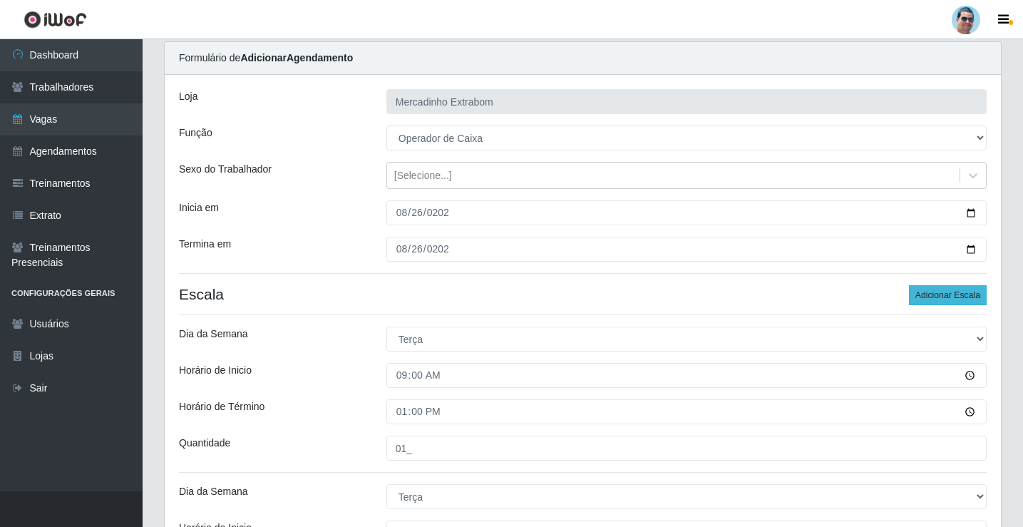
type input "01_"
click at [942, 285] on button "Adicionar Escala" at bounding box center [948, 295] width 78 height 20
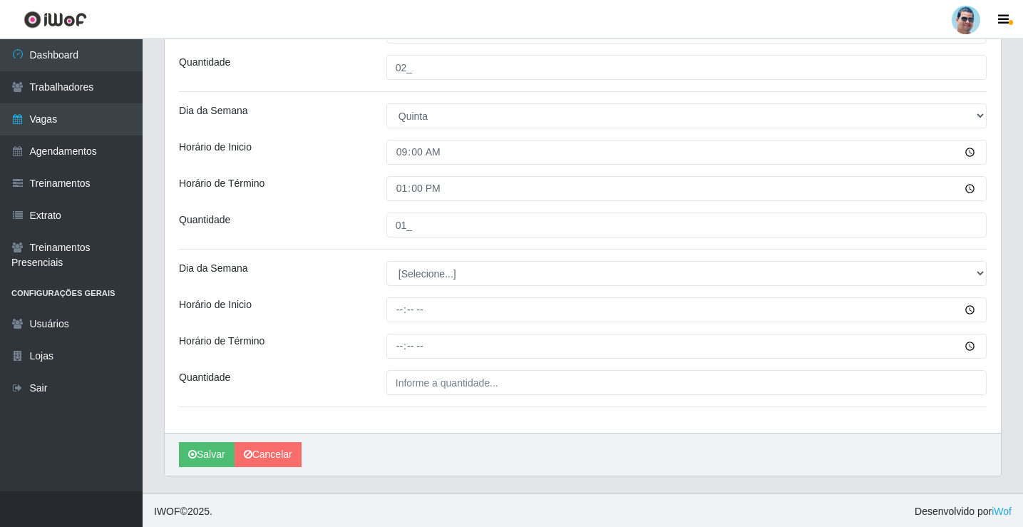
scroll to position [1060, 0]
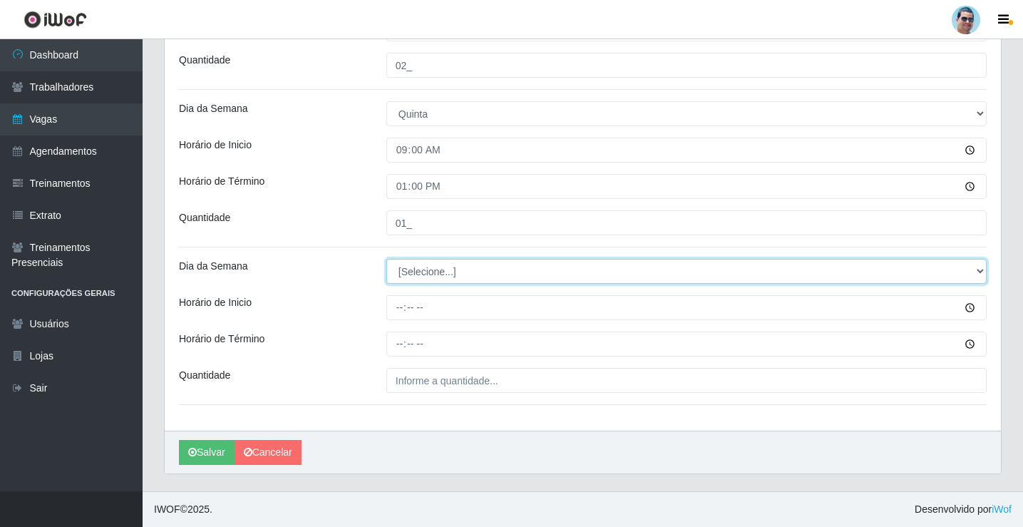
click at [403, 269] on select "[Selecione...] Segunda Terça Quarta Quinta Sexta Sábado Domingo" at bounding box center [686, 271] width 600 height 25
select select "4"
click at [386, 259] on select "[Selecione...] Segunda Terça Quarta Quinta Sexta Sábado Domingo" at bounding box center [686, 271] width 600 height 25
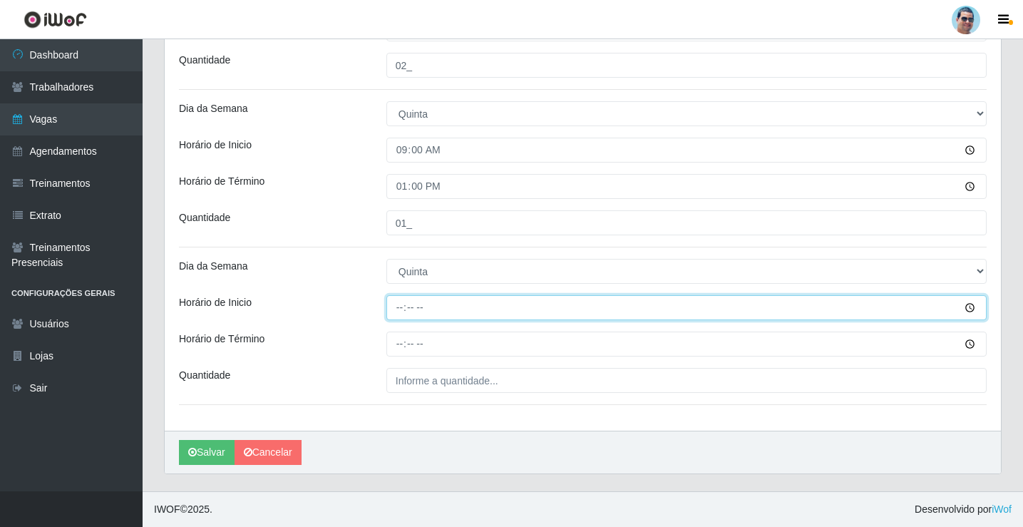
click at [396, 302] on input "Horário de Inicio" at bounding box center [686, 307] width 600 height 25
type input "14:00"
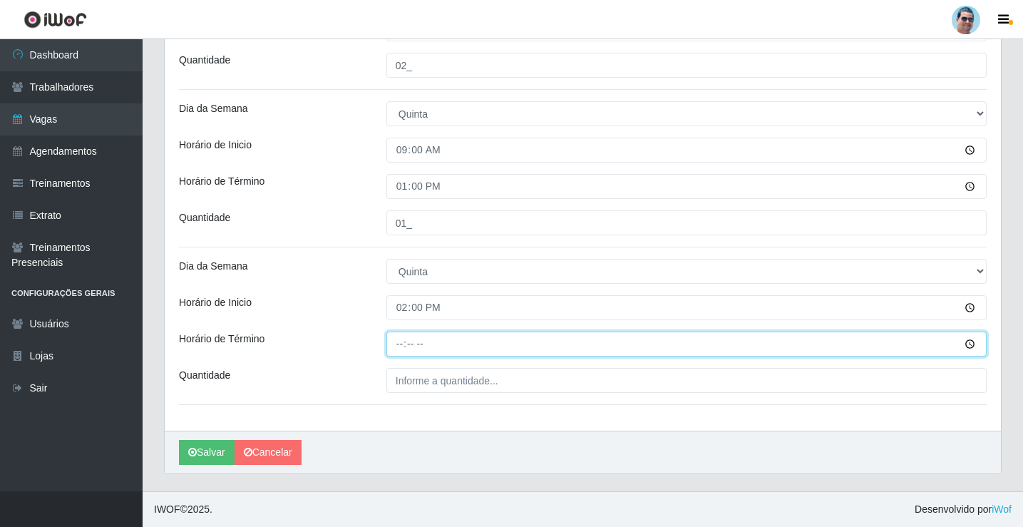
click at [398, 344] on input "Horário de Término" at bounding box center [686, 343] width 600 height 25
type input "19:00"
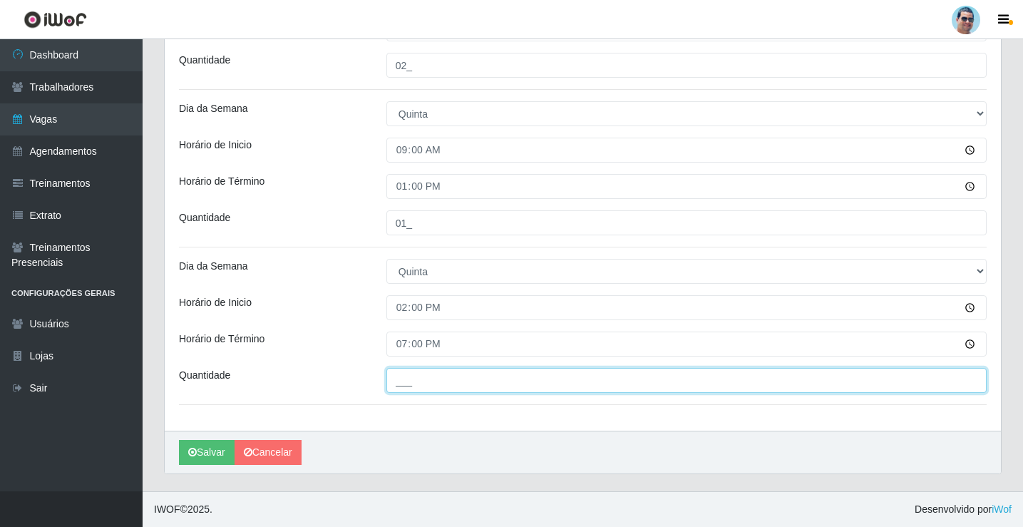
click at [440, 387] on input "___" at bounding box center [686, 380] width 600 height 25
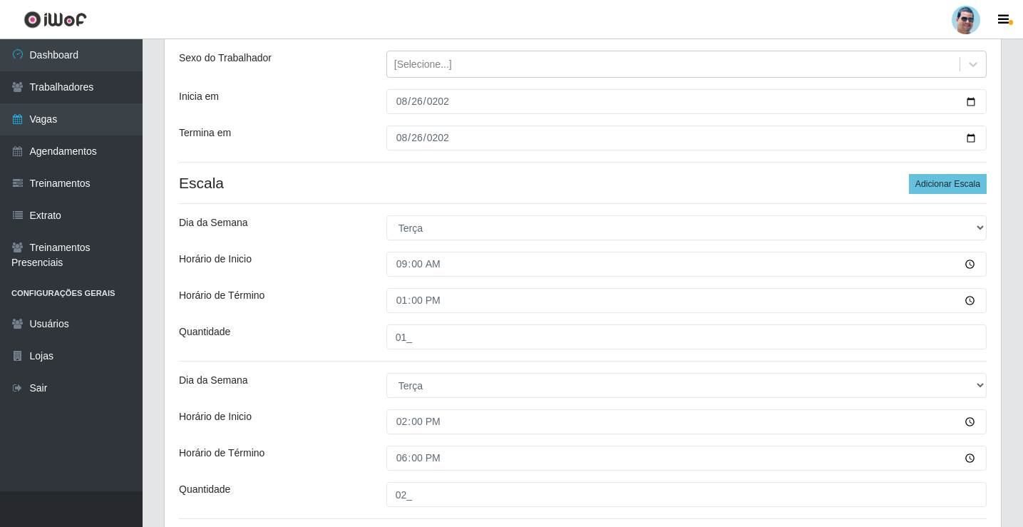
scroll to position [134, 0]
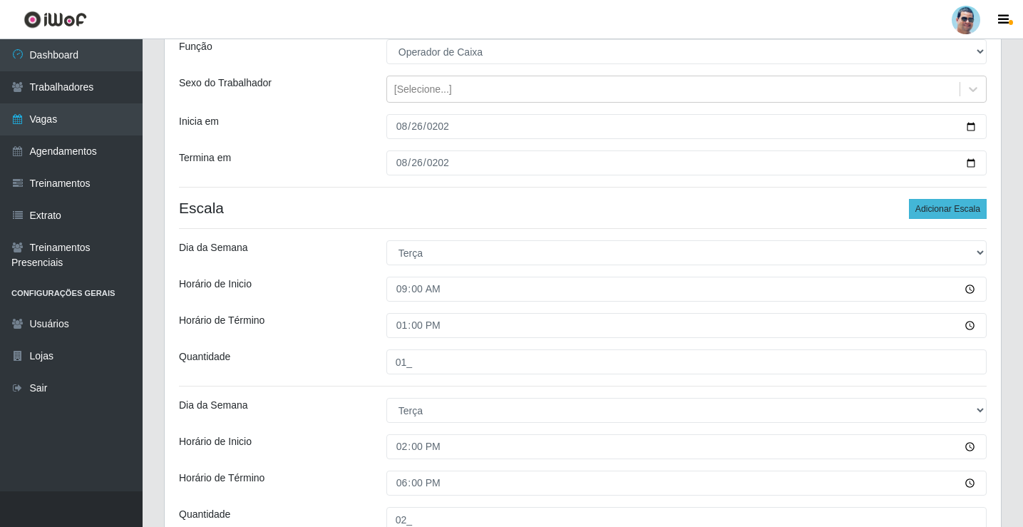
type input "02_"
click at [946, 215] on button "Adicionar Escala" at bounding box center [948, 209] width 78 height 20
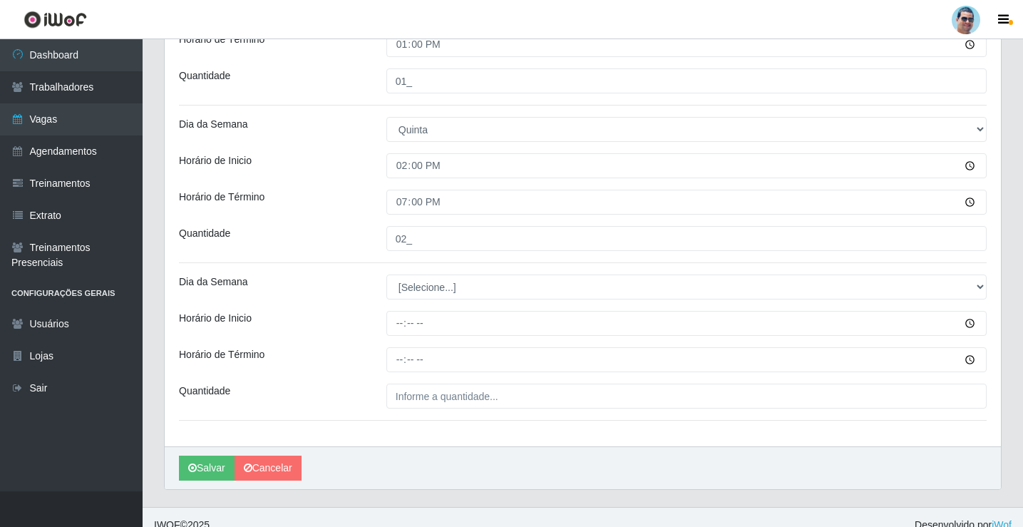
scroll to position [1203, 0]
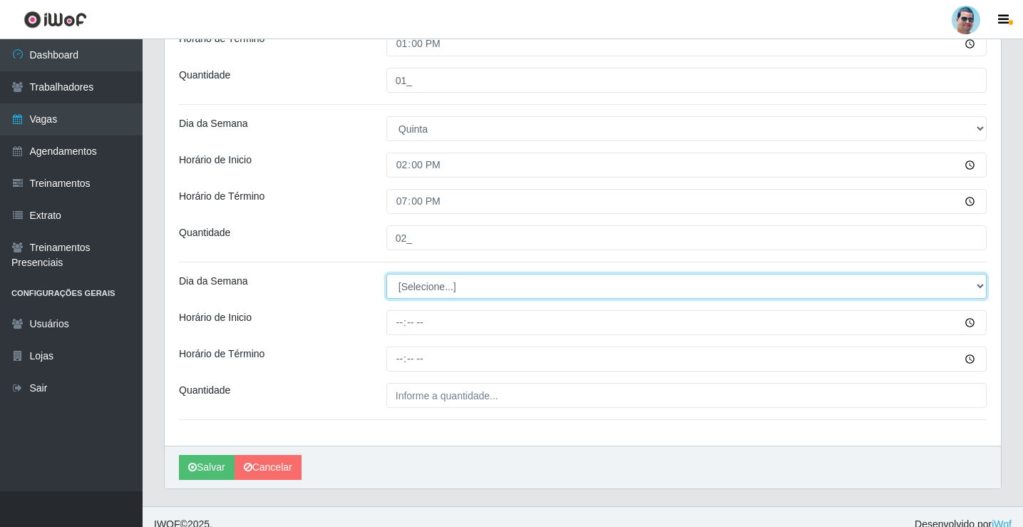
click at [407, 293] on select "[Selecione...] Segunda Terça Quarta Quinta Sexta Sábado Domingo" at bounding box center [686, 286] width 600 height 25
select select "5"
click at [386, 274] on select "[Selecione...] Segunda Terça Quarta Quinta Sexta Sábado Domingo" at bounding box center [686, 286] width 600 height 25
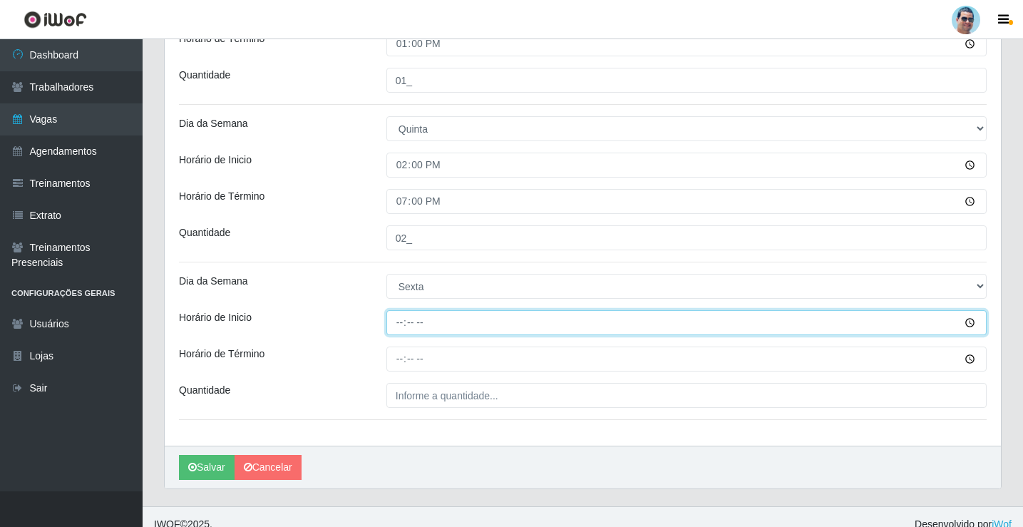
click at [403, 326] on input "Horário de Inicio" at bounding box center [686, 322] width 600 height 25
type input "09:00"
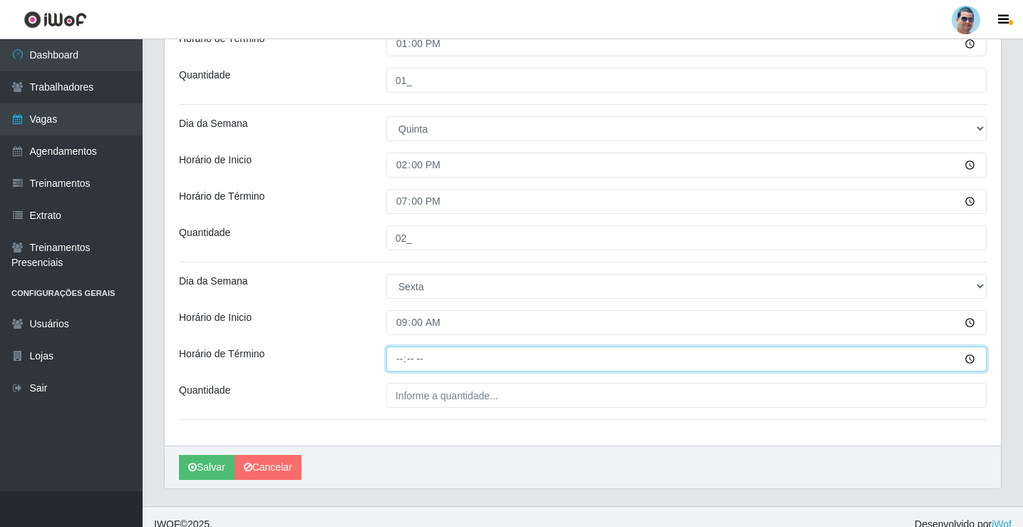
click at [392, 361] on input "Horário de Término" at bounding box center [686, 358] width 600 height 25
type input "13:00"
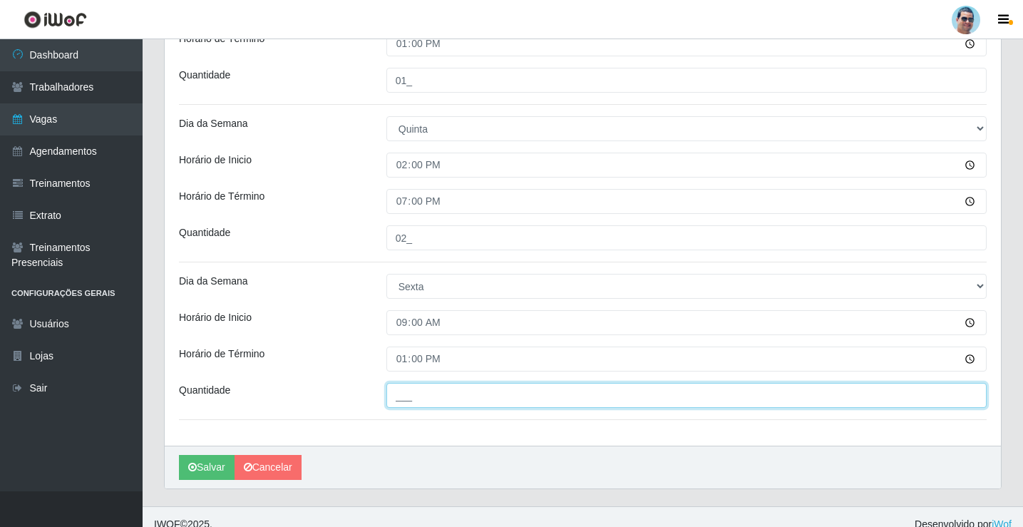
click at [453, 393] on input "___" at bounding box center [686, 395] width 600 height 25
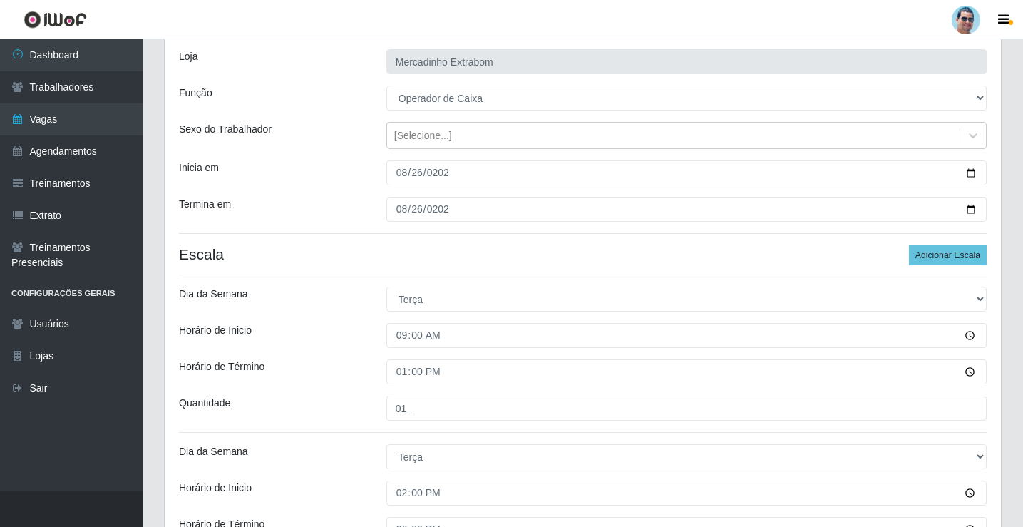
scroll to position [63, 0]
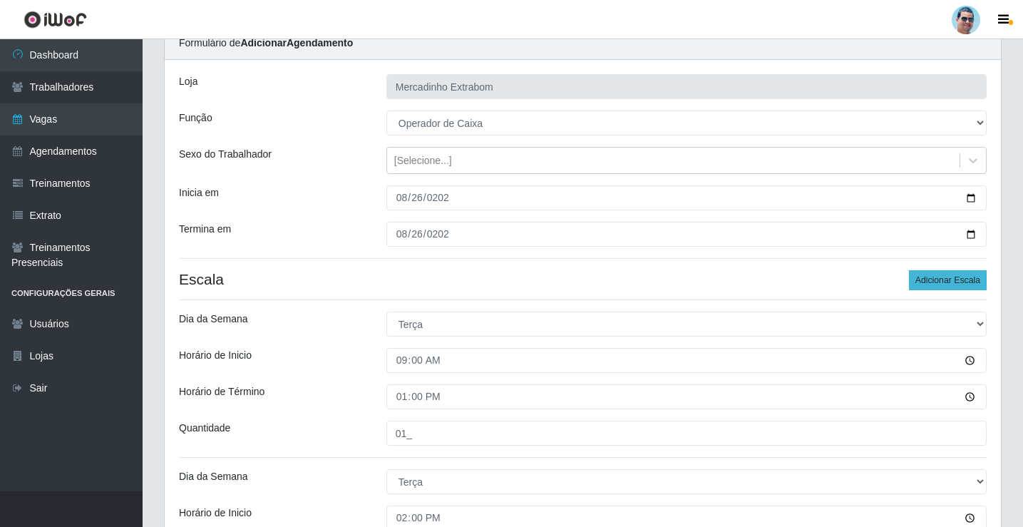
type input "02_"
click at [952, 278] on button "Adicionar Escala" at bounding box center [948, 280] width 78 height 20
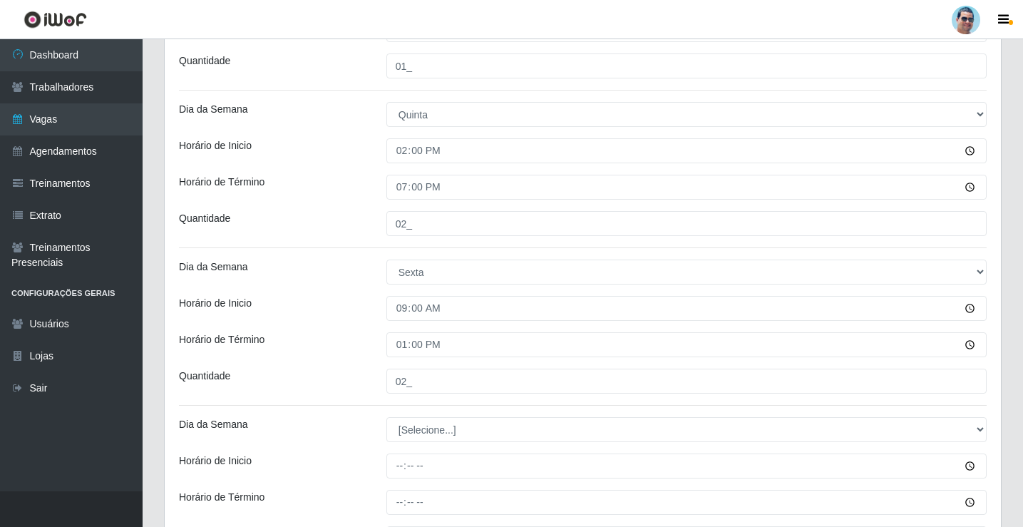
scroll to position [1375, 0]
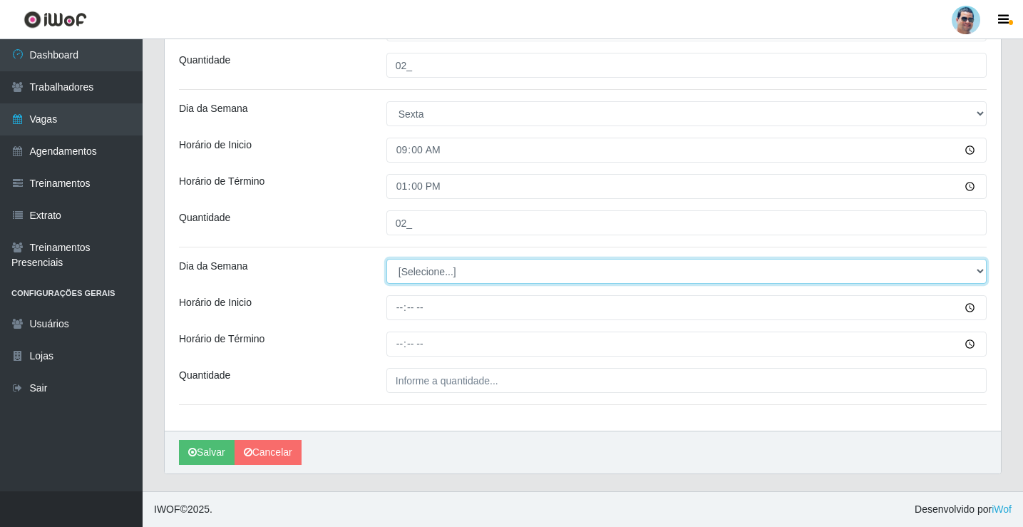
click at [409, 264] on select "[Selecione...] Segunda Terça Quarta Quinta Sexta Sábado Domingo" at bounding box center [686, 271] width 600 height 25
click at [386, 259] on select "[Selecione...] Segunda Terça Quarta Quinta Sexta Sábado Domingo" at bounding box center [686, 271] width 600 height 25
click at [418, 266] on select "[Selecione...] Segunda Terça Quarta Quinta Sexta Sábado Domingo" at bounding box center [686, 271] width 600 height 25
select select "5"
click at [386, 259] on select "[Selecione...] Segunda Terça Quarta Quinta Sexta Sábado Domingo" at bounding box center [686, 271] width 600 height 25
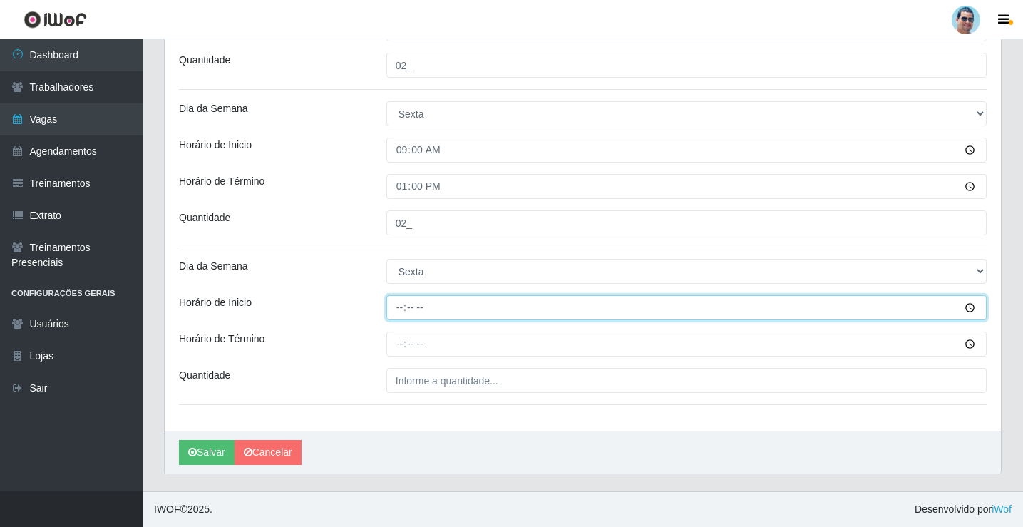
click at [396, 311] on input "Horário de Inicio" at bounding box center [686, 307] width 600 height 25
type input "14:00"
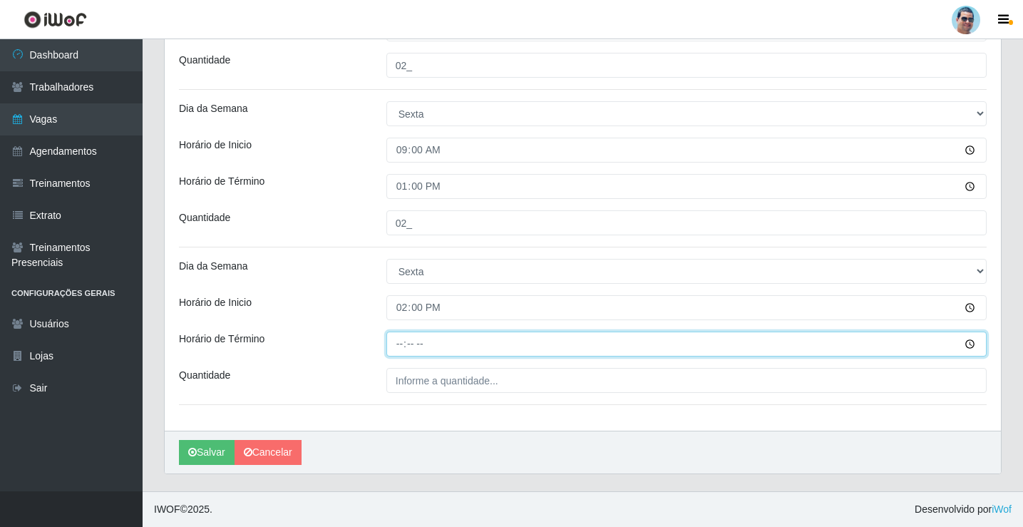
click at [410, 348] on input "Horário de Término" at bounding box center [686, 343] width 600 height 25
click at [395, 348] on input "Horário de Término" at bounding box center [686, 343] width 600 height 25
click at [396, 343] on input "Horário de Término" at bounding box center [686, 343] width 600 height 25
type input "18:00"
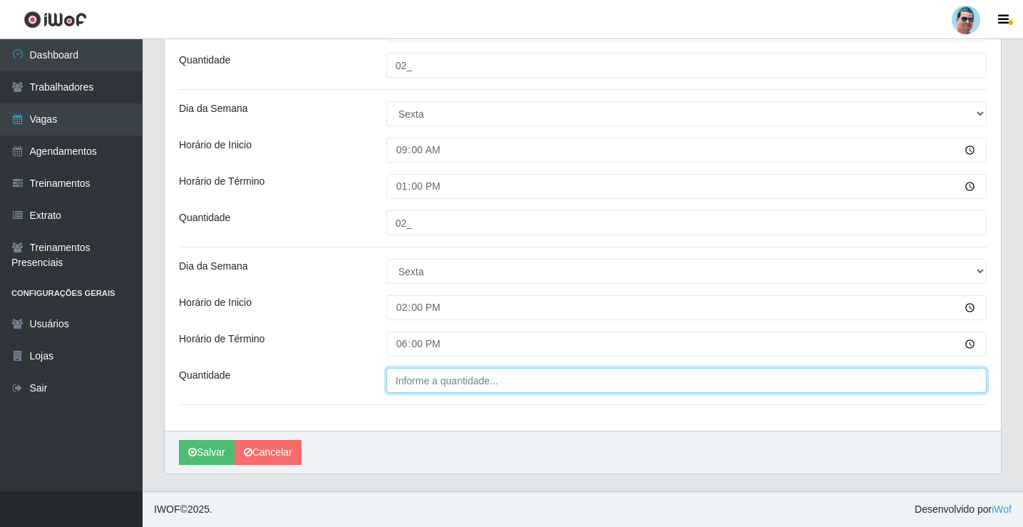
type input "___"
click at [467, 389] on input "___" at bounding box center [686, 380] width 600 height 25
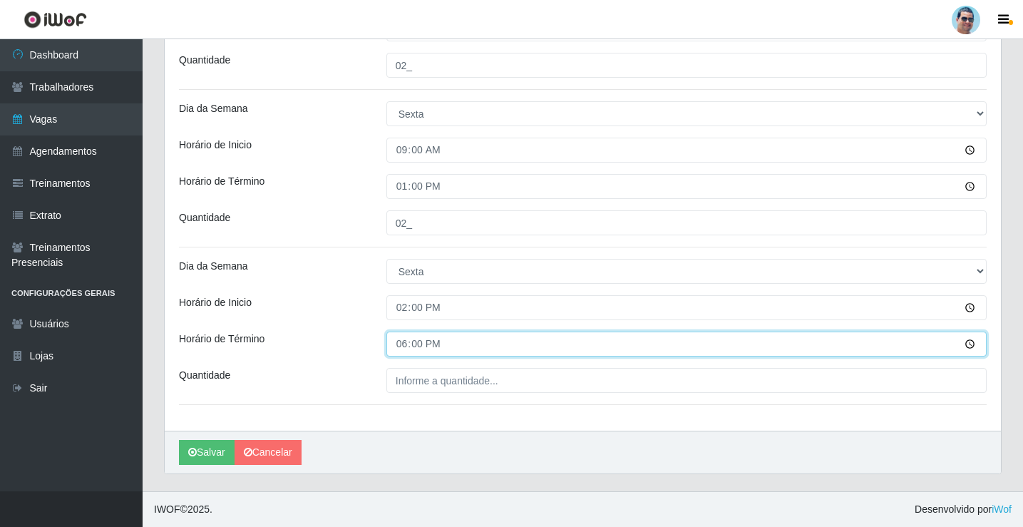
click at [407, 346] on input "18:00" at bounding box center [686, 343] width 600 height 25
type input "19:00"
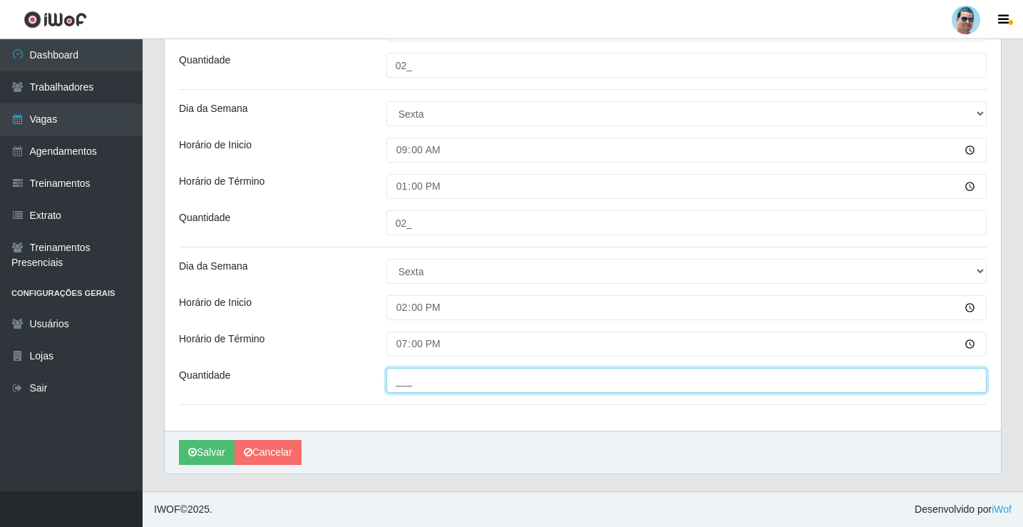
click at [519, 387] on input "___" at bounding box center [686, 380] width 600 height 25
type input "02_"
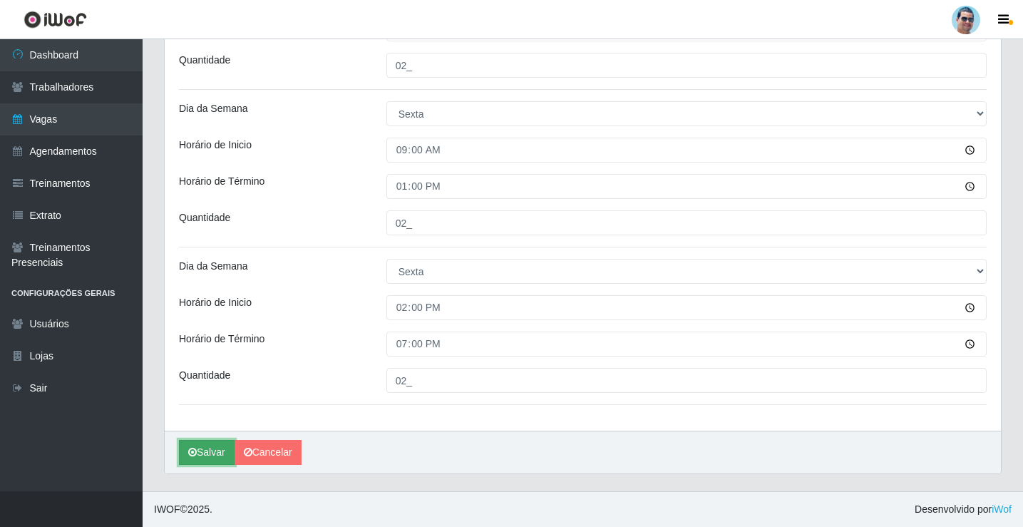
click at [217, 445] on button "Salvar" at bounding box center [207, 452] width 56 height 25
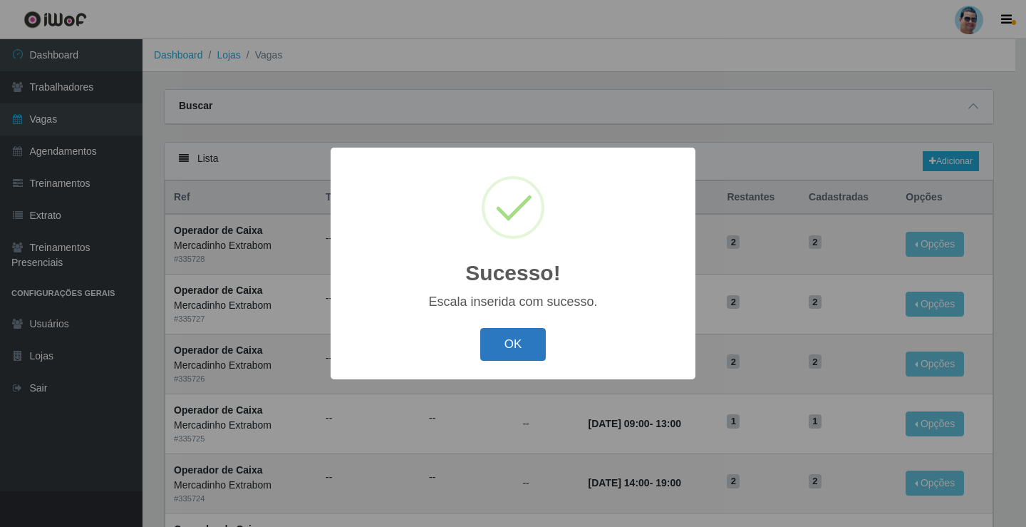
click at [487, 350] on button "OK" at bounding box center [513, 344] width 66 height 33
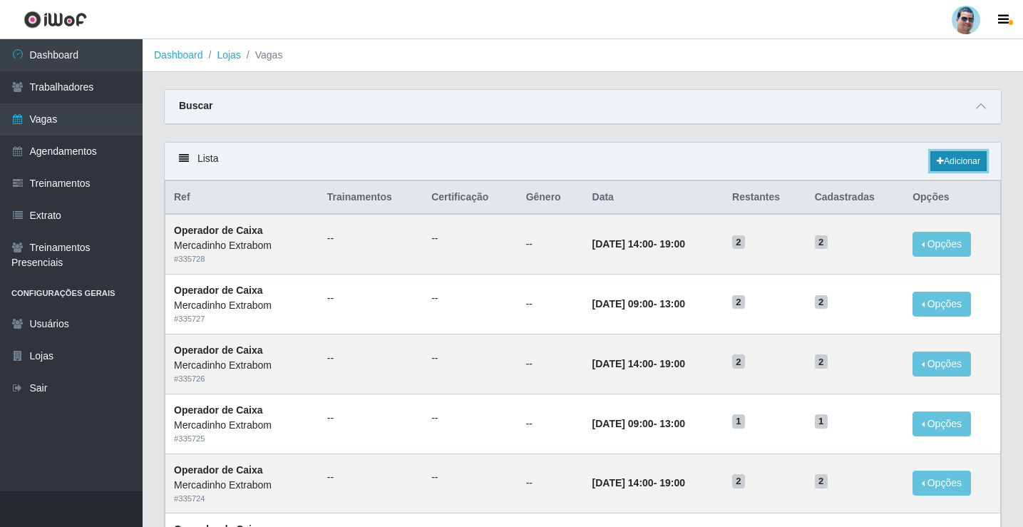
click at [960, 160] on link "Adicionar" at bounding box center [958, 161] width 56 height 20
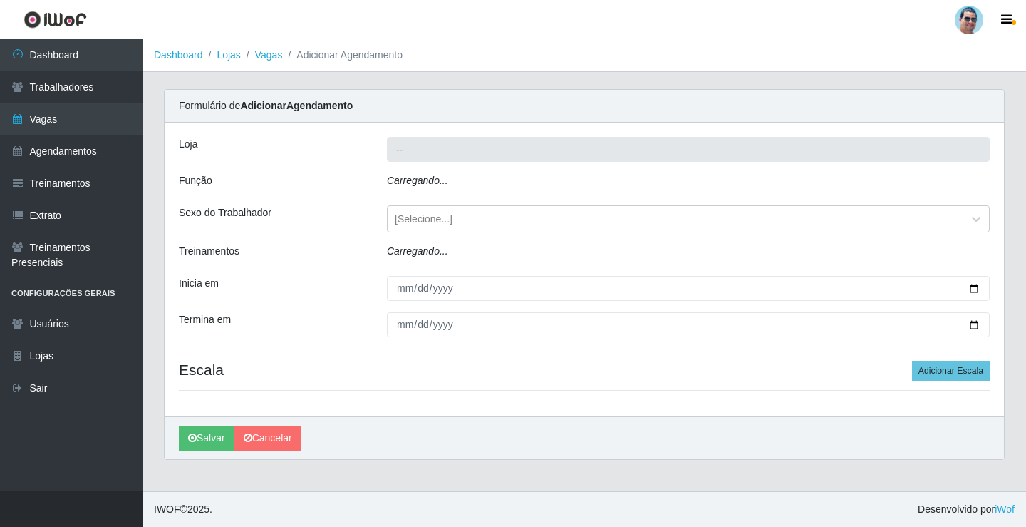
type input "Mercadinho Extrabom"
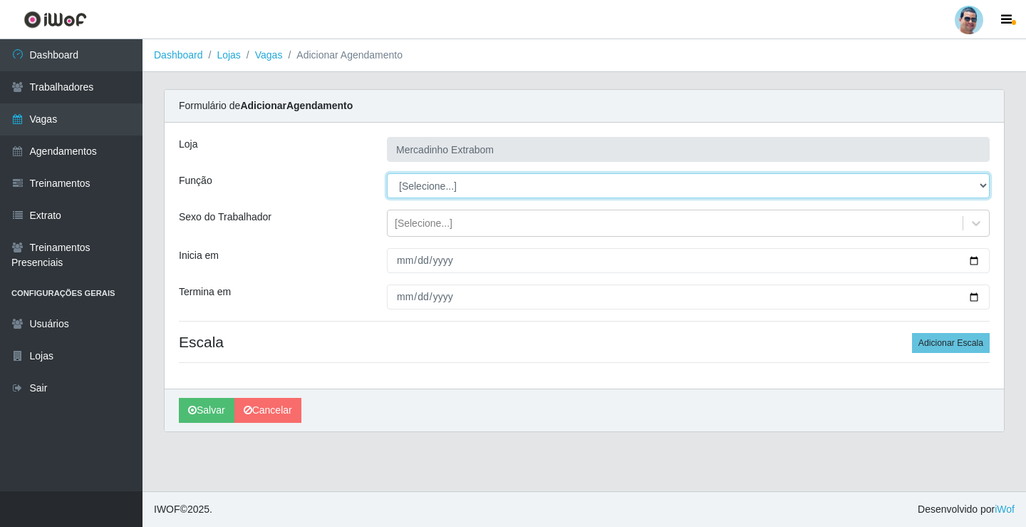
click at [440, 193] on select "[Selecione...] ASG ASG + ASG ++ Balconista Balconista + Balconista ++ Carregado…" at bounding box center [688, 185] width 603 height 25
select select "79"
click at [387, 173] on select "[Selecione...] ASG ASG + ASG ++ Balconista Balconista + Balconista ++ Carregado…" at bounding box center [688, 185] width 603 height 25
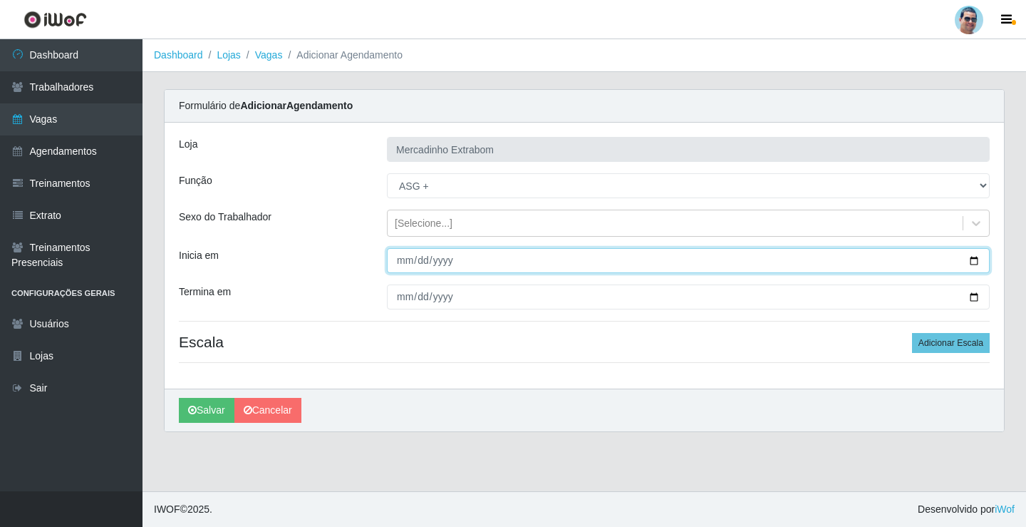
click at [406, 254] on input "Inicia em" at bounding box center [688, 260] width 603 height 25
click at [414, 263] on input "Inicia em" at bounding box center [688, 260] width 603 height 25
type input "[DATE]"
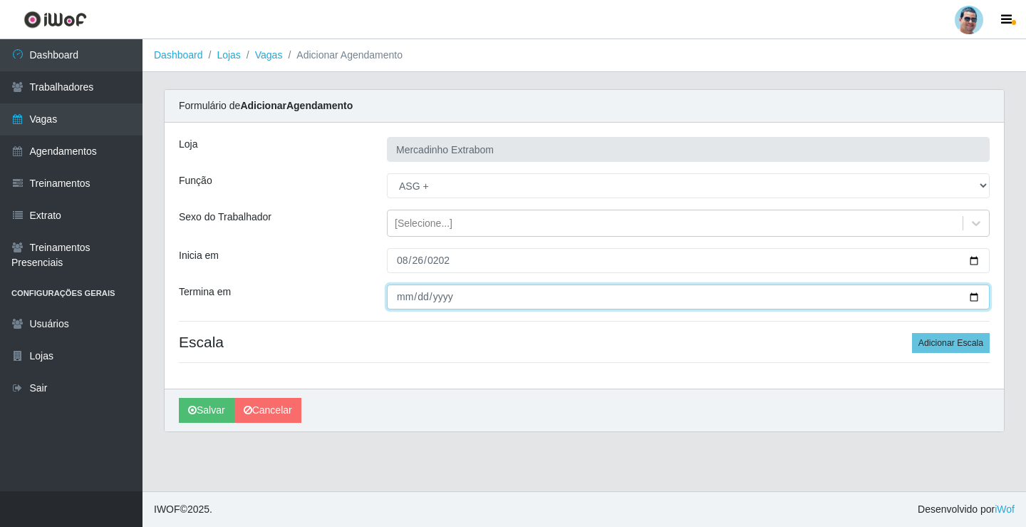
click at [398, 294] on input "Termina em" at bounding box center [688, 296] width 603 height 25
type input "[DATE]"
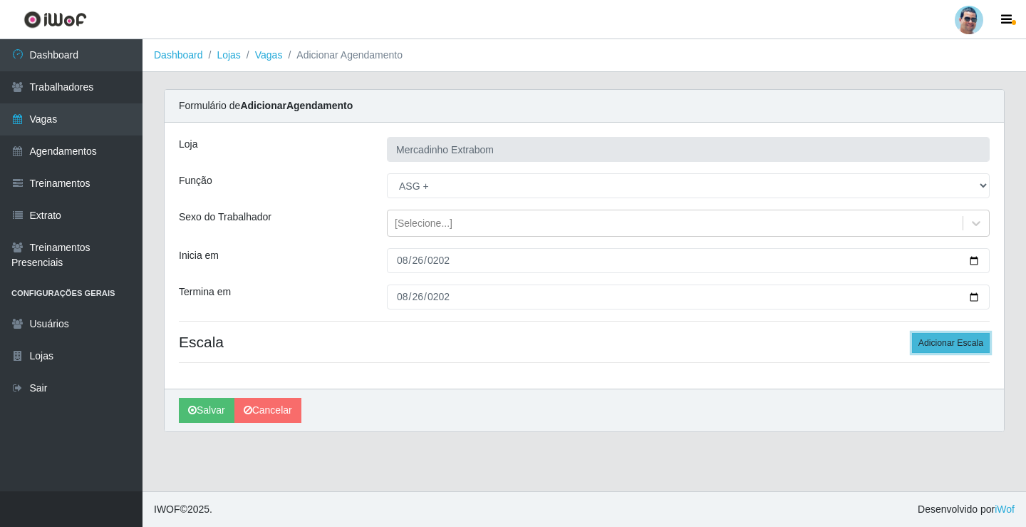
click at [971, 339] on button "Adicionar Escala" at bounding box center [951, 343] width 78 height 20
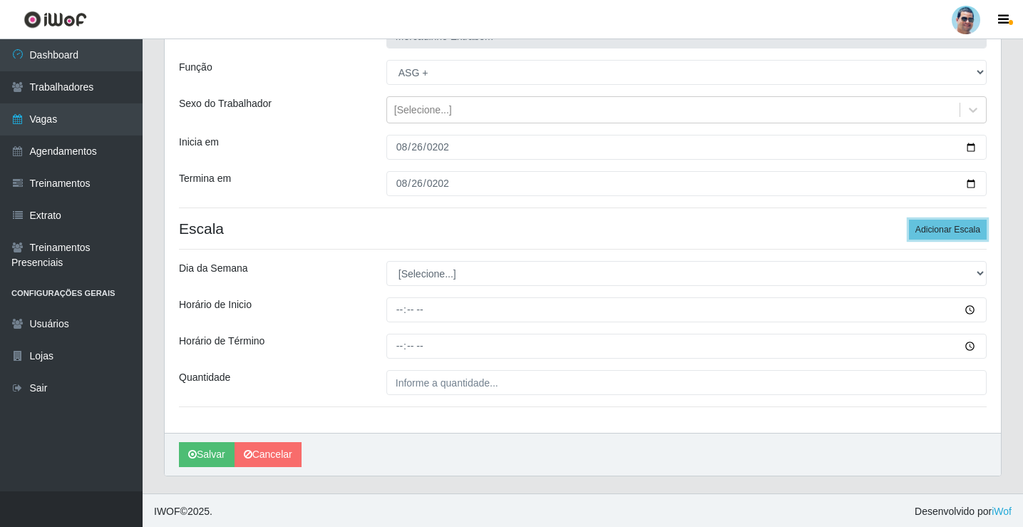
scroll to position [115, 0]
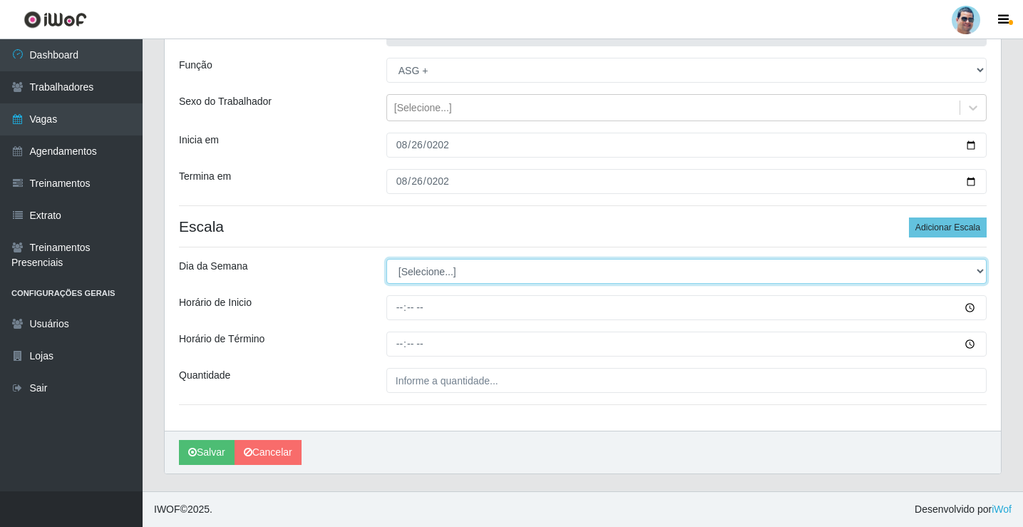
click at [397, 270] on select "[Selecione...] Segunda Terça Quarta Quinta Sexta Sábado Domingo" at bounding box center [686, 271] width 600 height 25
select select "2"
click at [386, 259] on select "[Selecione...] Segunda Terça Quarta Quinta Sexta Sábado Domingo" at bounding box center [686, 271] width 600 height 25
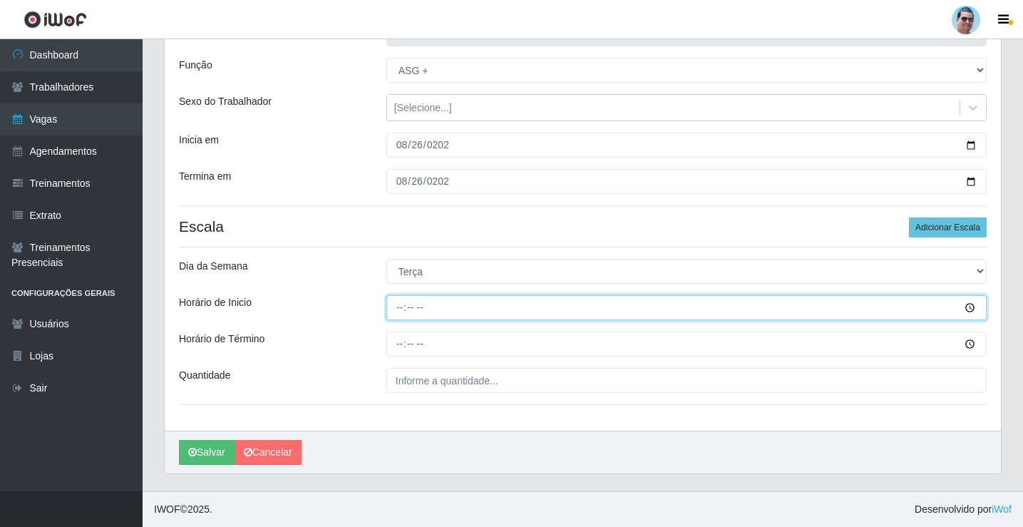
click at [396, 304] on input "Horário de Inicio" at bounding box center [686, 307] width 600 height 25
type input "08:00"
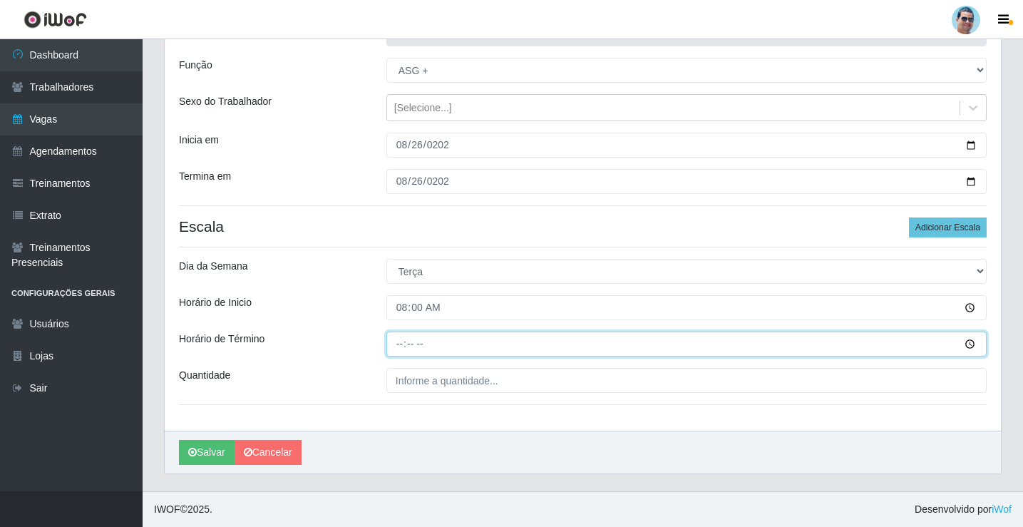
click at [396, 344] on input "Horário de Término" at bounding box center [686, 343] width 600 height 25
type input "12:00"
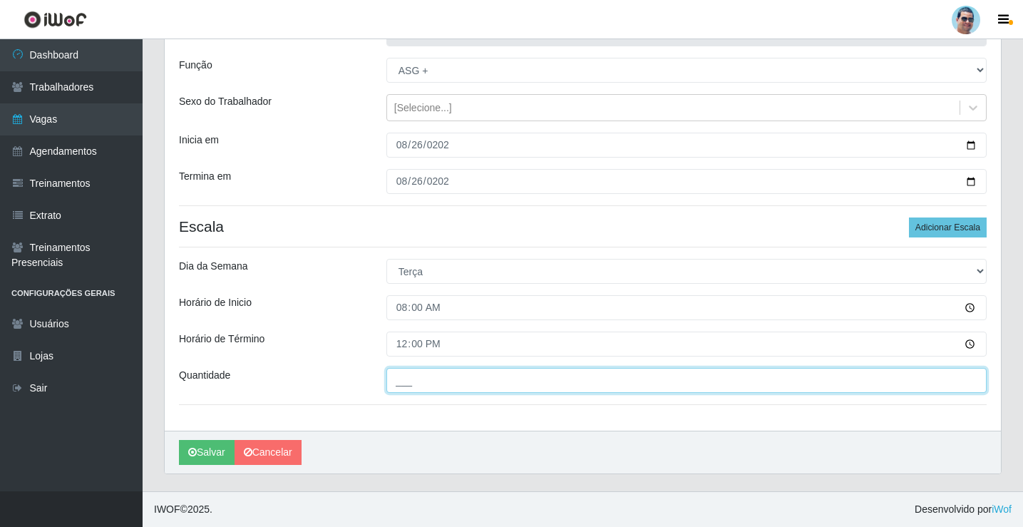
click at [416, 386] on input "___" at bounding box center [686, 380] width 600 height 25
type input "01_"
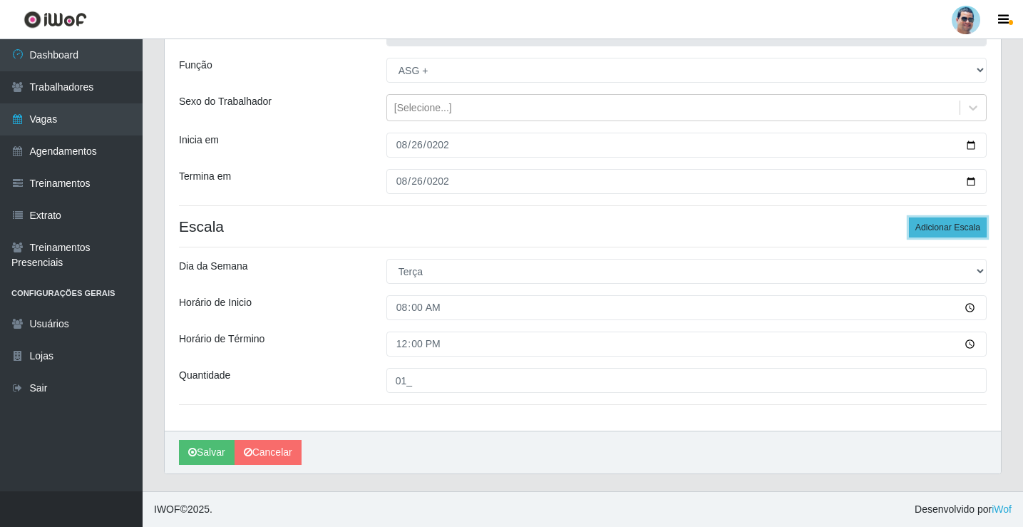
click at [920, 226] on button "Adicionar Escala" at bounding box center [948, 227] width 78 height 20
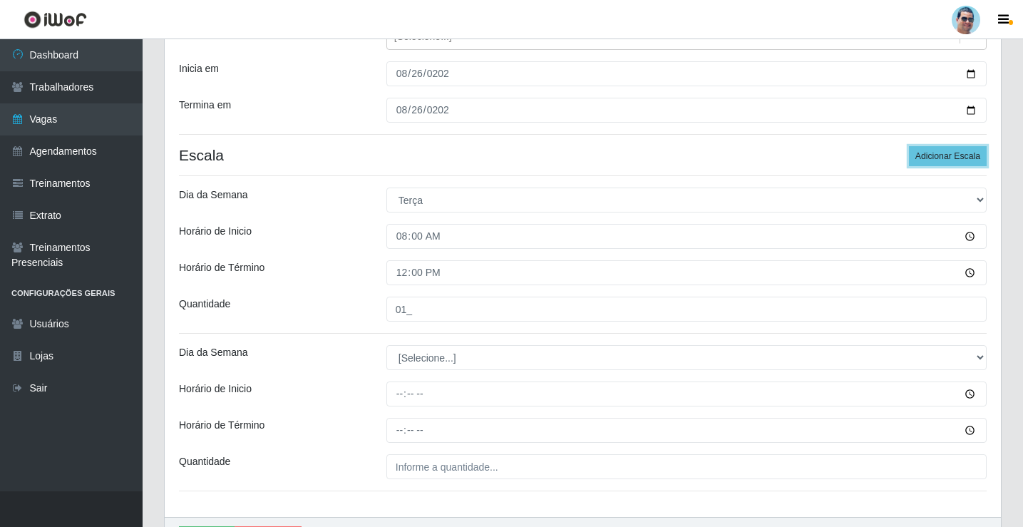
scroll to position [273, 0]
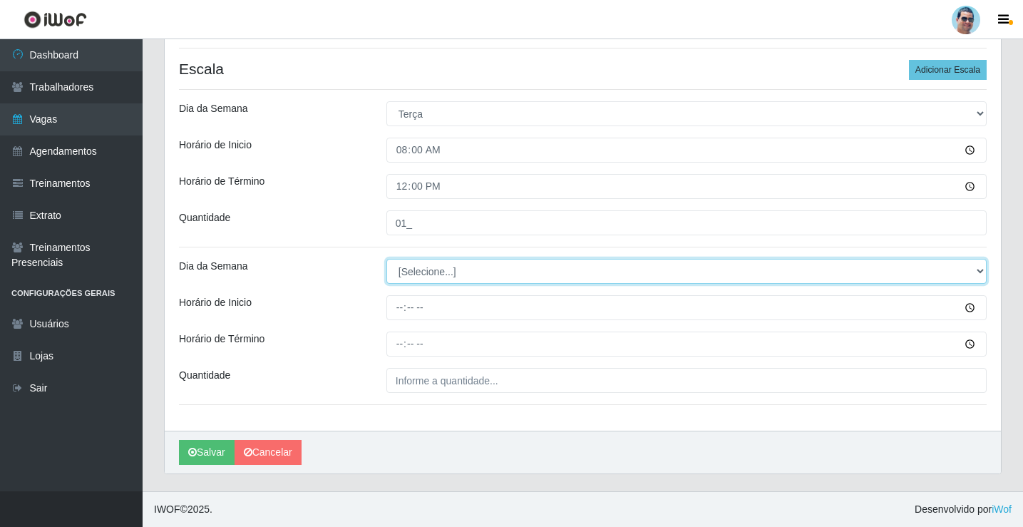
click at [454, 272] on select "[Selecione...] Segunda Terça Quarta Quinta Sexta Sábado Domingo" at bounding box center [686, 271] width 600 height 25
click at [450, 274] on select "[Selecione...] Segunda Terça Quarta Quinta Sexta Sábado Domingo" at bounding box center [686, 271] width 600 height 25
select select "2"
click at [386, 259] on select "[Selecione...] Segunda Terça Quarta Quinta Sexta Sábado Domingo" at bounding box center [686, 271] width 600 height 25
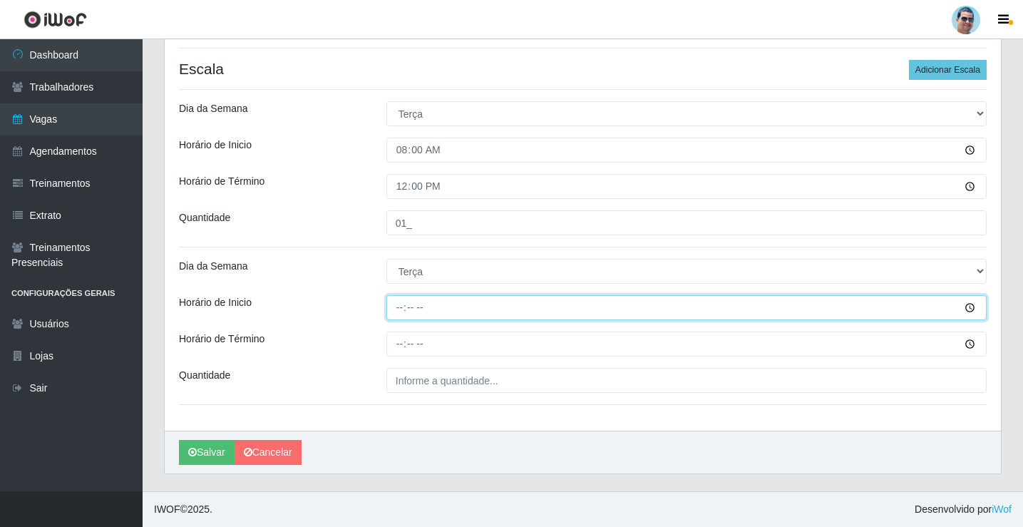
click at [396, 315] on input "Horário de Inicio" at bounding box center [686, 307] width 600 height 25
type input "15:00"
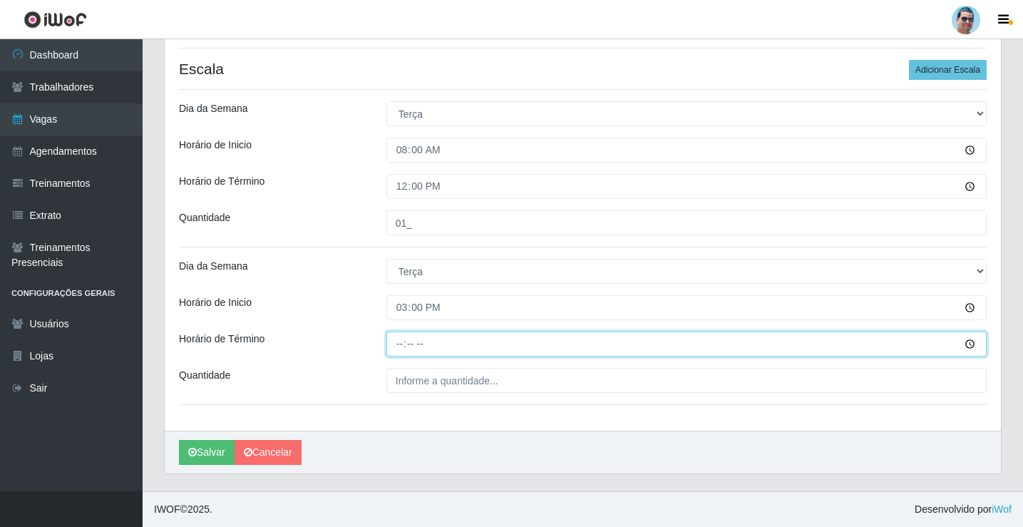
click at [410, 339] on input "Horário de Término" at bounding box center [686, 343] width 600 height 25
click at [404, 342] on input "Horário de Término" at bounding box center [686, 343] width 600 height 25
click at [401, 344] on input "Horário de Término" at bounding box center [686, 343] width 600 height 25
type input "19:30"
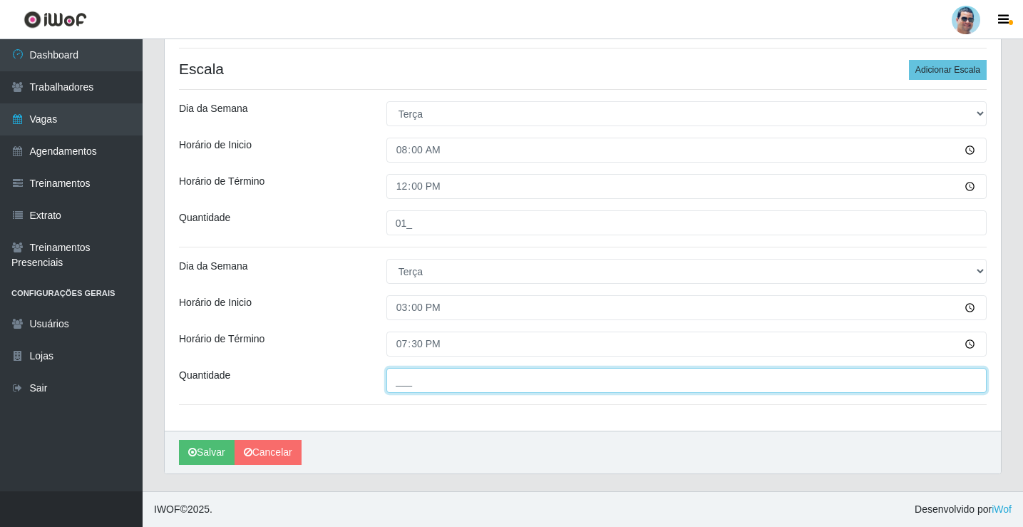
click at [428, 380] on input "___" at bounding box center [686, 380] width 600 height 25
type input "01_"
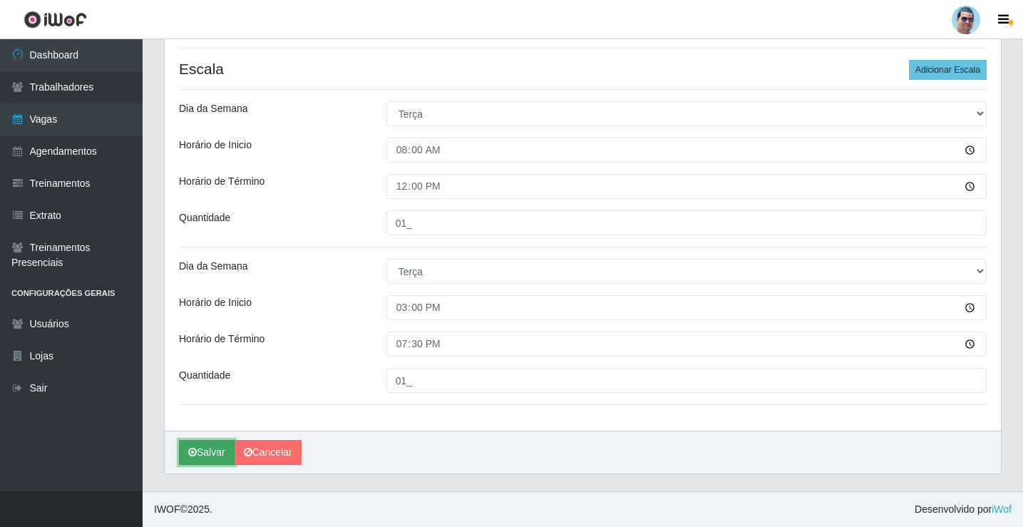
click at [193, 450] on icon "submit" at bounding box center [192, 452] width 9 height 10
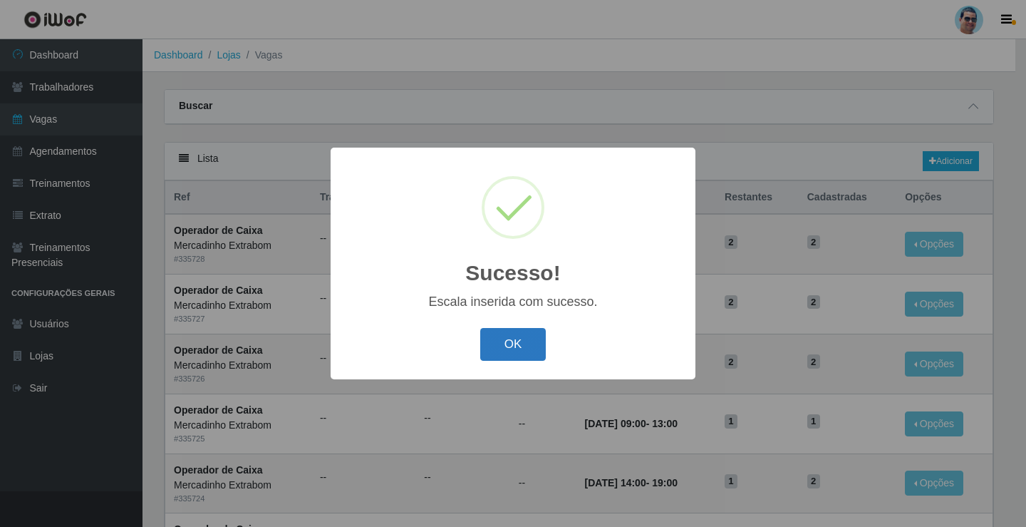
click at [499, 329] on div "OK Cancel" at bounding box center [513, 344] width 336 height 41
click at [538, 331] on button "OK" at bounding box center [513, 344] width 66 height 33
